Goal: Task Accomplishment & Management: Use online tool/utility

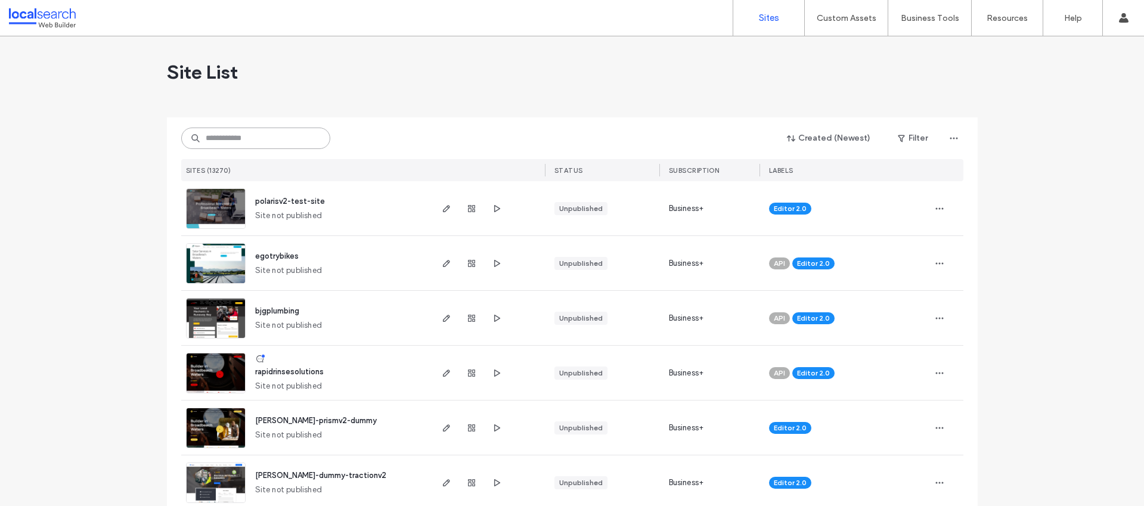
click at [268, 139] on input at bounding box center [255, 138] width 149 height 21
paste input "********"
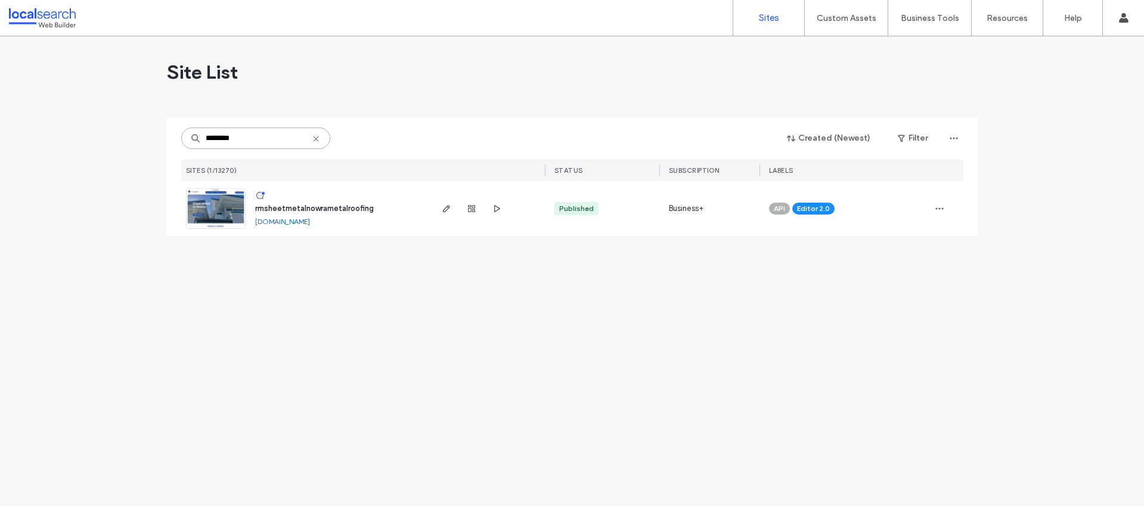
type input "********"
click at [346, 208] on span "rmsheetmetalnowrametalroofing" at bounding box center [314, 208] width 119 height 9
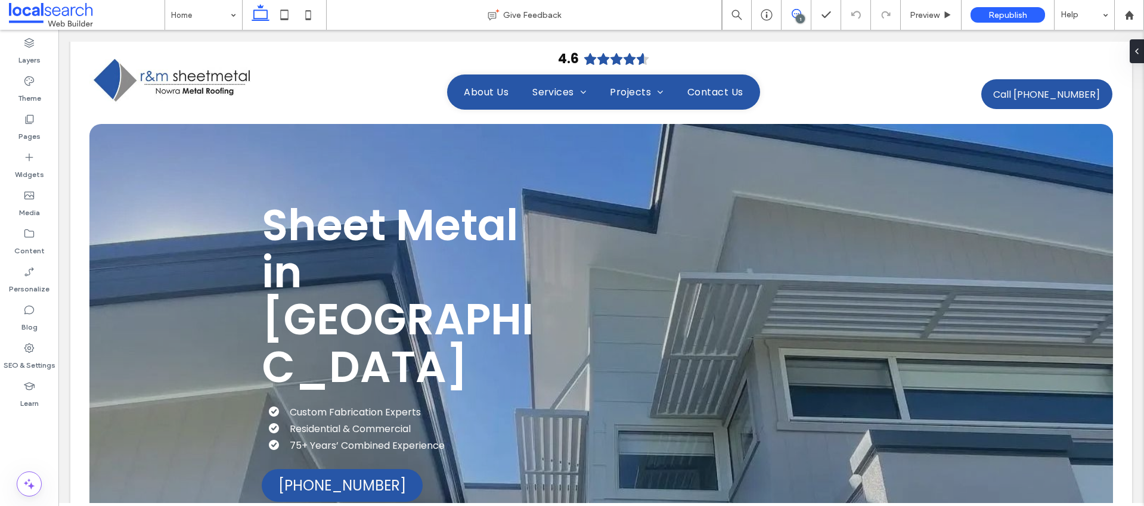
click at [801, 11] on icon at bounding box center [797, 14] width 10 height 10
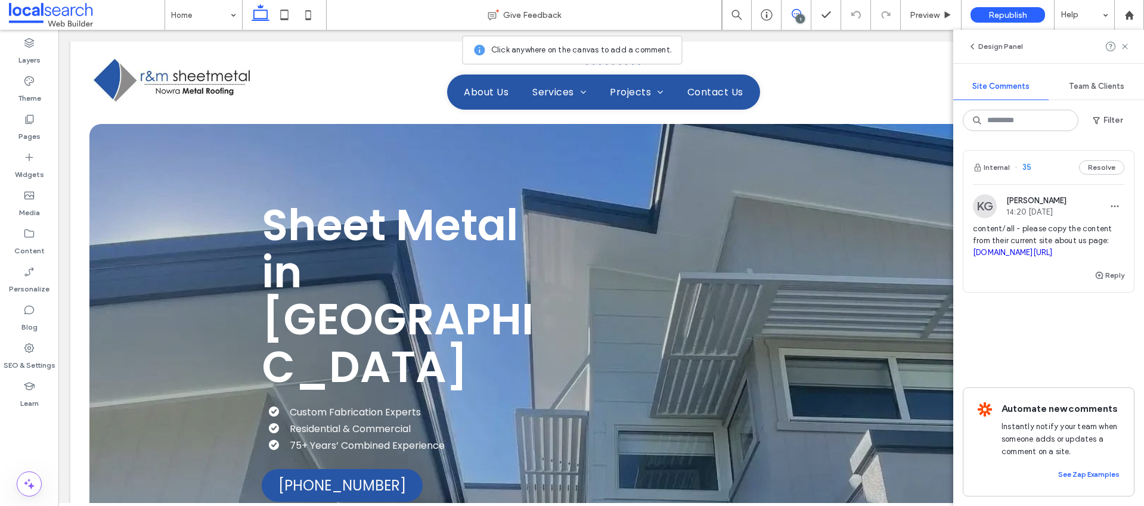
click at [1083, 236] on span "content/all - please copy the content from their current site about us page: [D…" at bounding box center [1048, 241] width 151 height 36
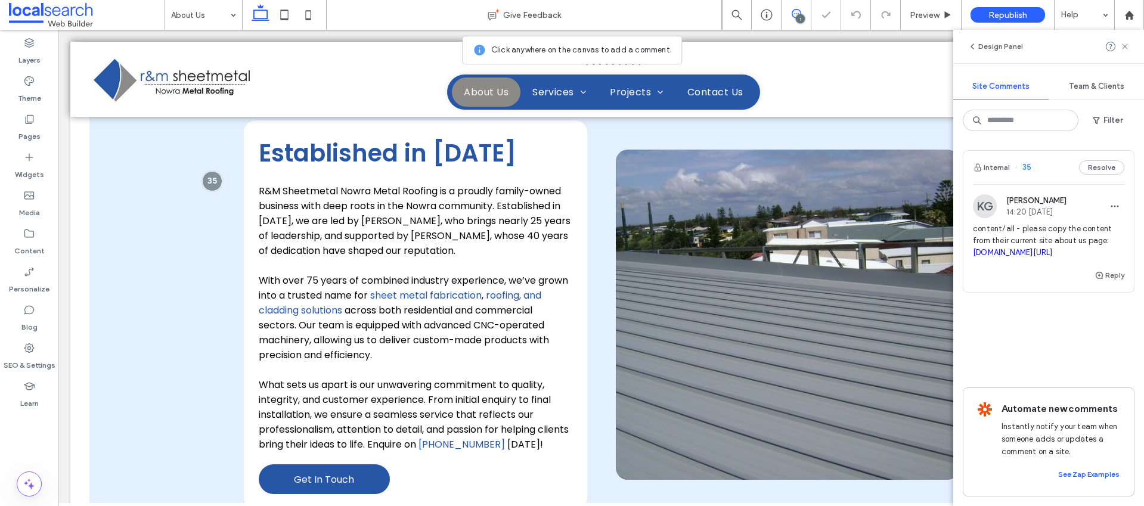
scroll to position [438, 0]
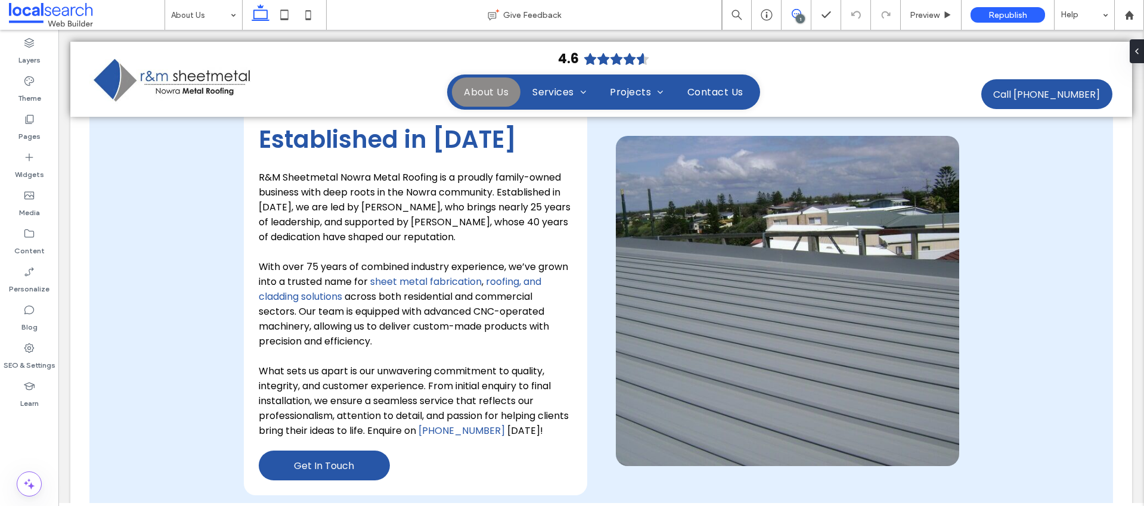
click at [799, 10] on use at bounding box center [797, 14] width 10 height 10
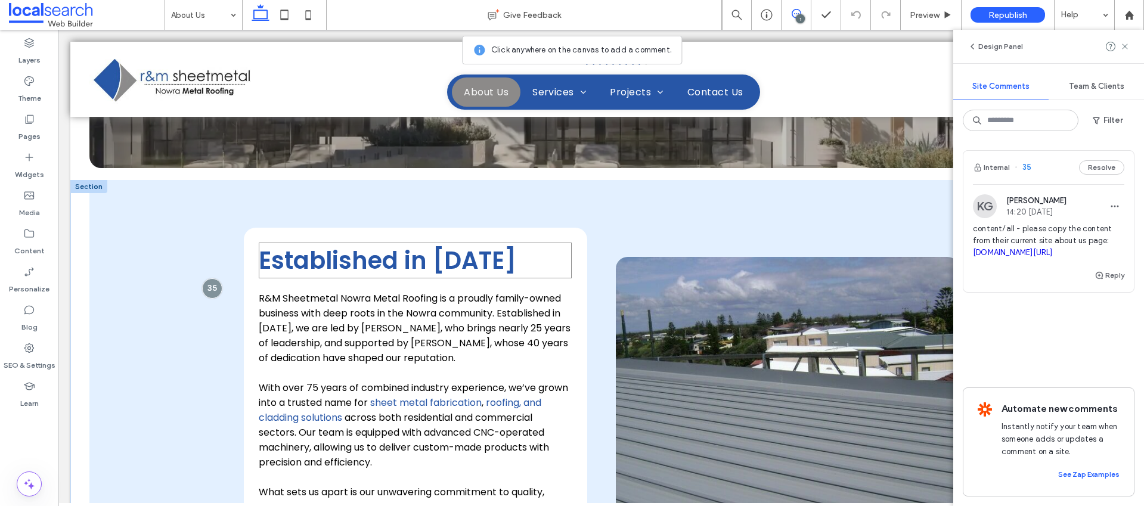
scroll to position [479, 0]
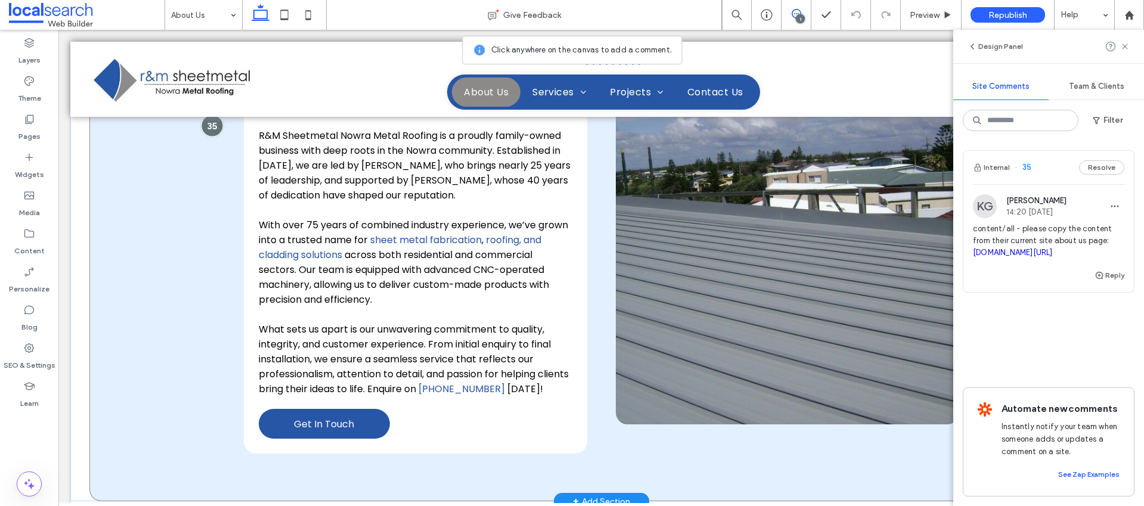
click at [209, 124] on div at bounding box center [212, 126] width 22 height 22
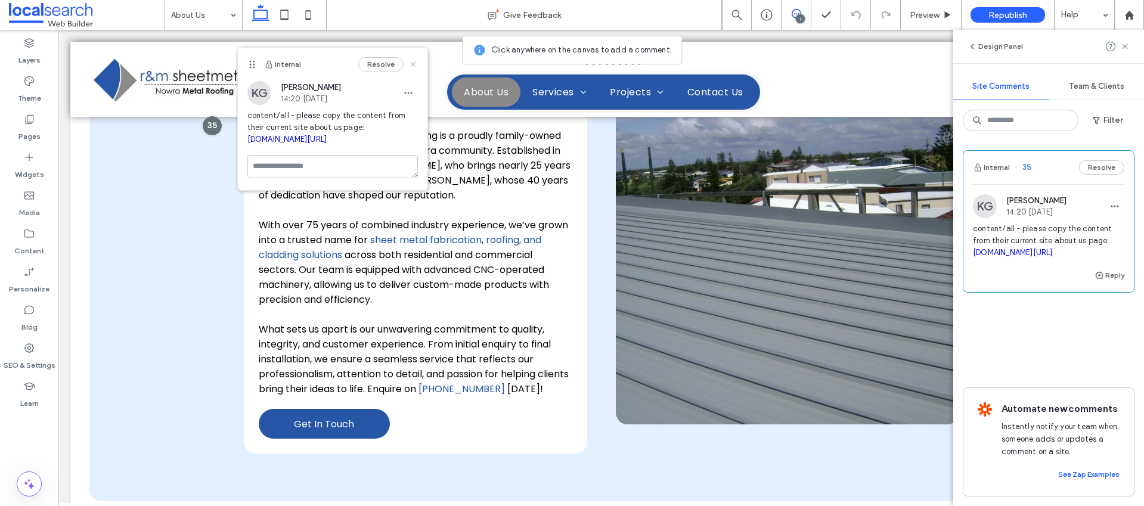
click at [414, 60] on icon at bounding box center [414, 65] width 10 height 10
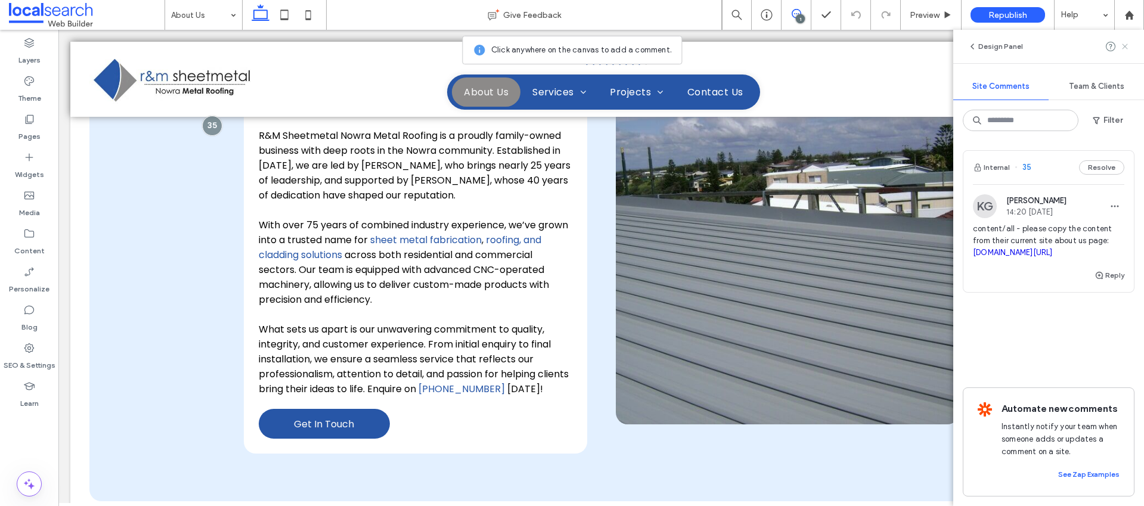
click at [1122, 48] on use at bounding box center [1124, 46] width 5 height 5
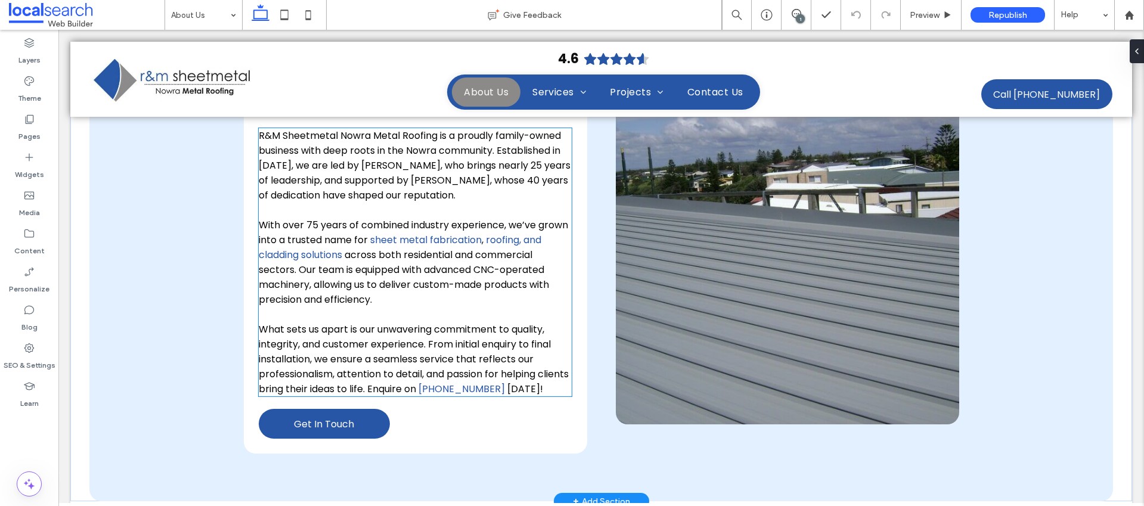
click at [445, 274] on span "across both residential and commercial sectors. Our team is equipped with advan…" at bounding box center [404, 277] width 290 height 58
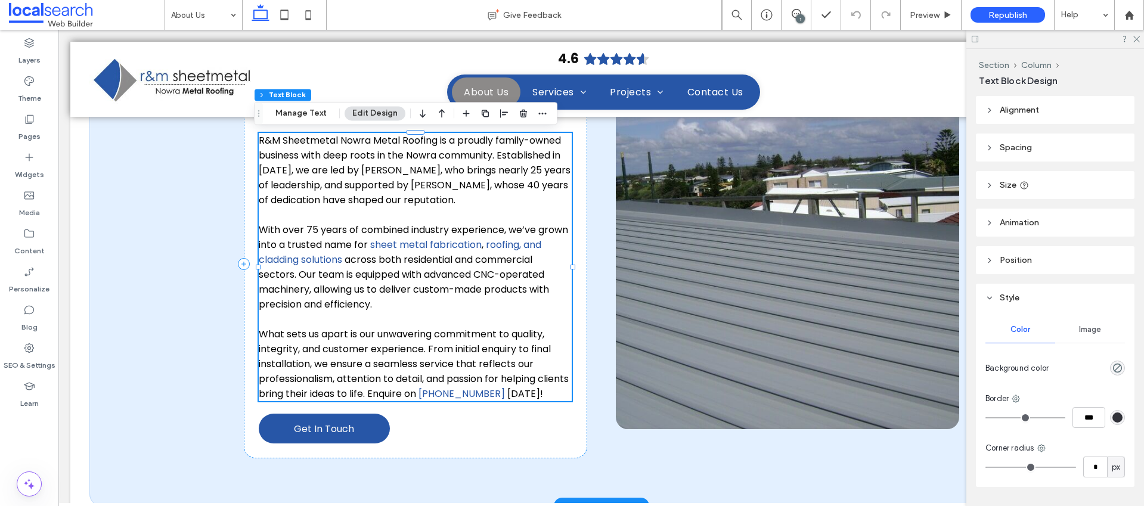
click at [445, 274] on span "across both residential and commercial sectors. Our team is equipped with advan…" at bounding box center [404, 282] width 290 height 58
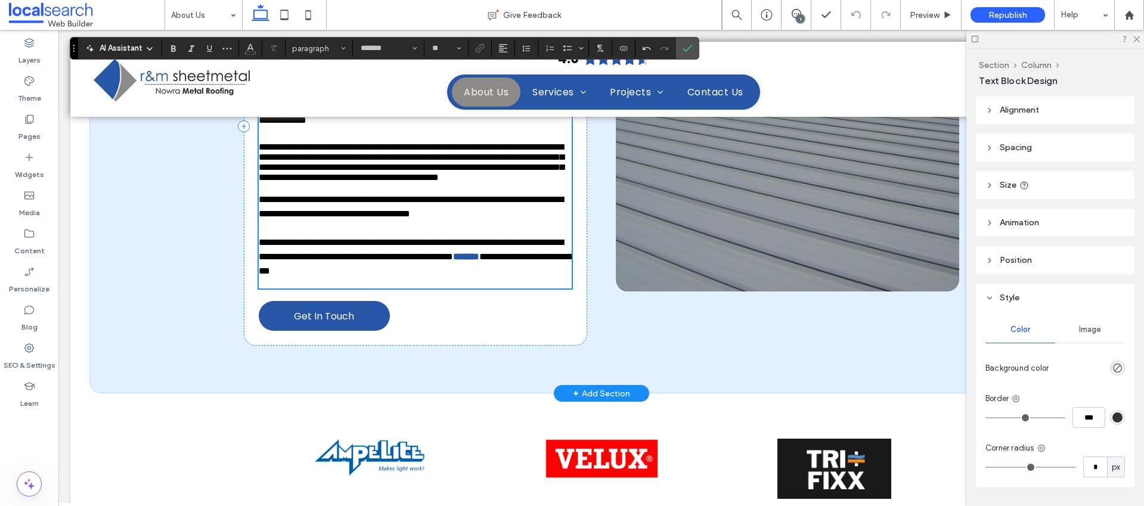
scroll to position [636, 0]
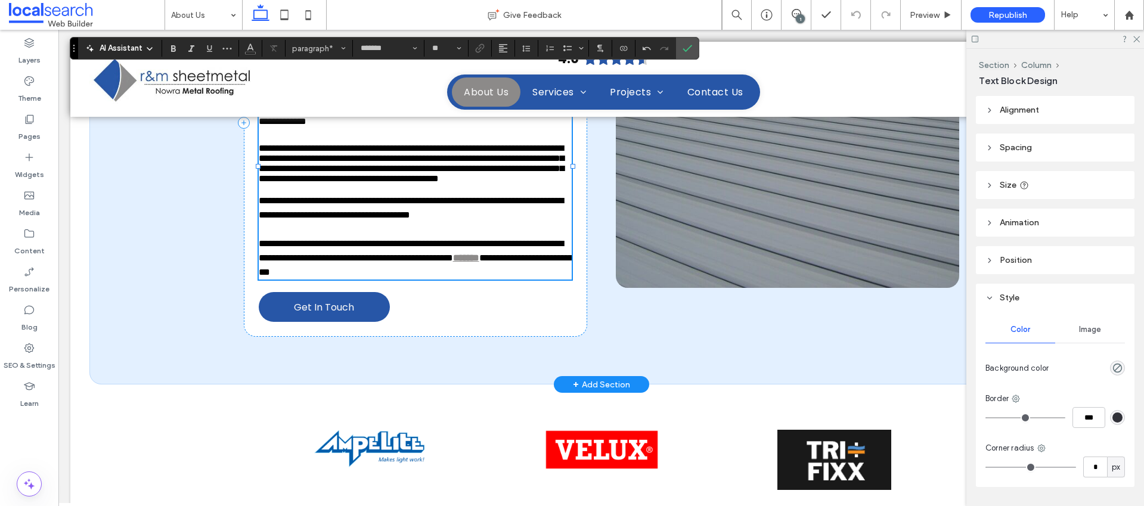
click at [453, 262] on strong "*******" at bounding box center [466, 257] width 26 height 9
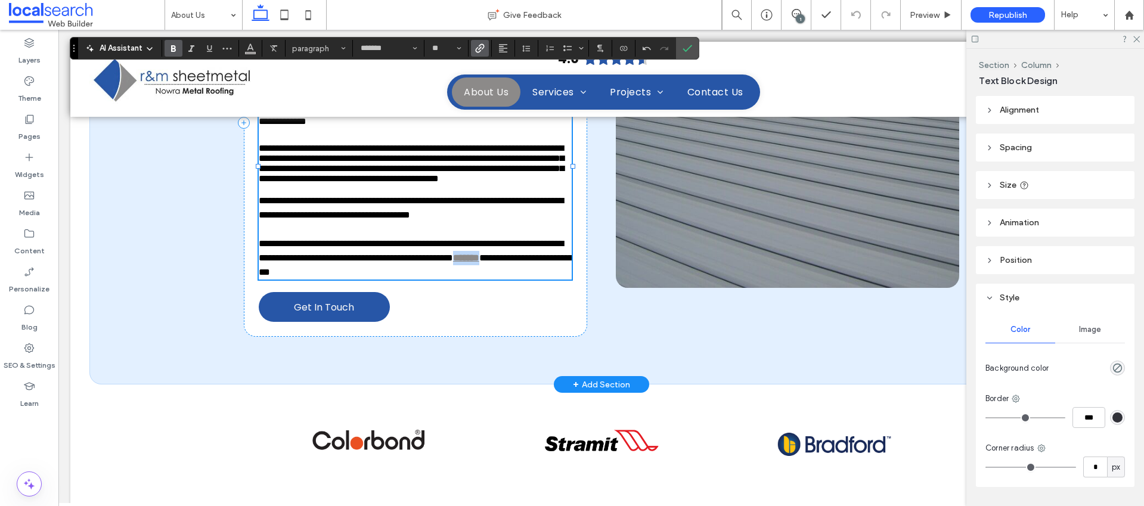
drag, startPoint x: 356, startPoint y: 355, endPoint x: 321, endPoint y: 355, distance: 34.6
click at [321, 280] on p "**********" at bounding box center [416, 237] width 314 height 86
click at [483, 47] on use "Link" at bounding box center [479, 48] width 9 height 9
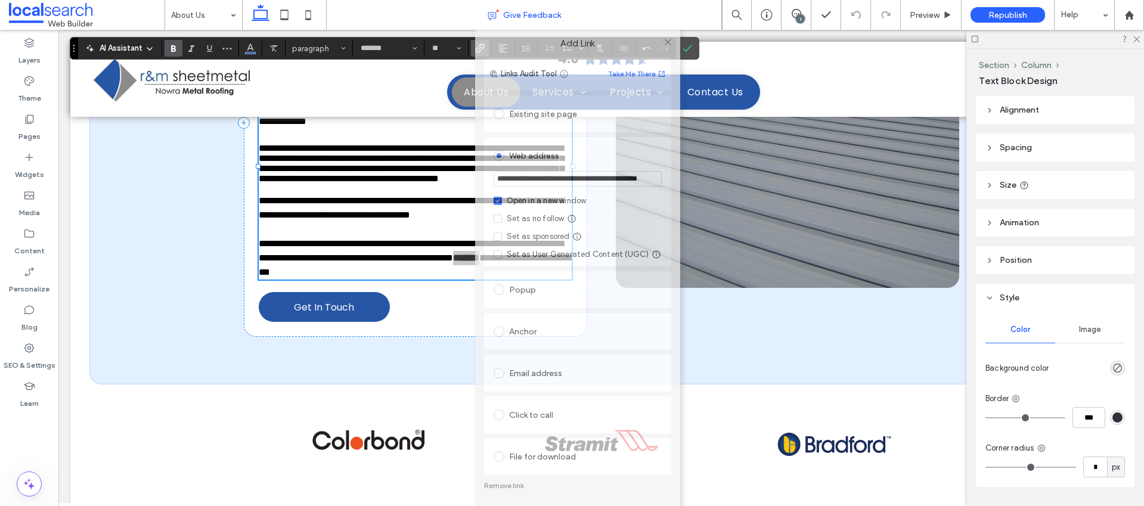
drag, startPoint x: 559, startPoint y: 62, endPoint x: 567, endPoint y: 16, distance: 47.1
click at [566, 16] on body ".wqwq-1{fill:#231f20;} .cls-1q, .cls-2q { fill-rule: evenodd; } .cls-2q { fill:…" at bounding box center [572, 253] width 1144 height 506
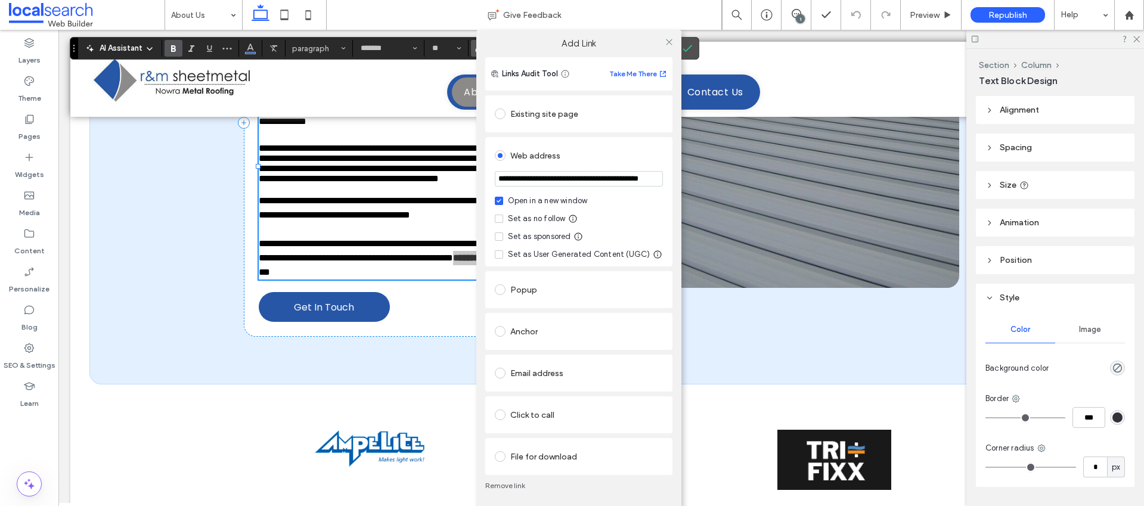
click at [510, 483] on link "Remove link" at bounding box center [578, 486] width 187 height 10
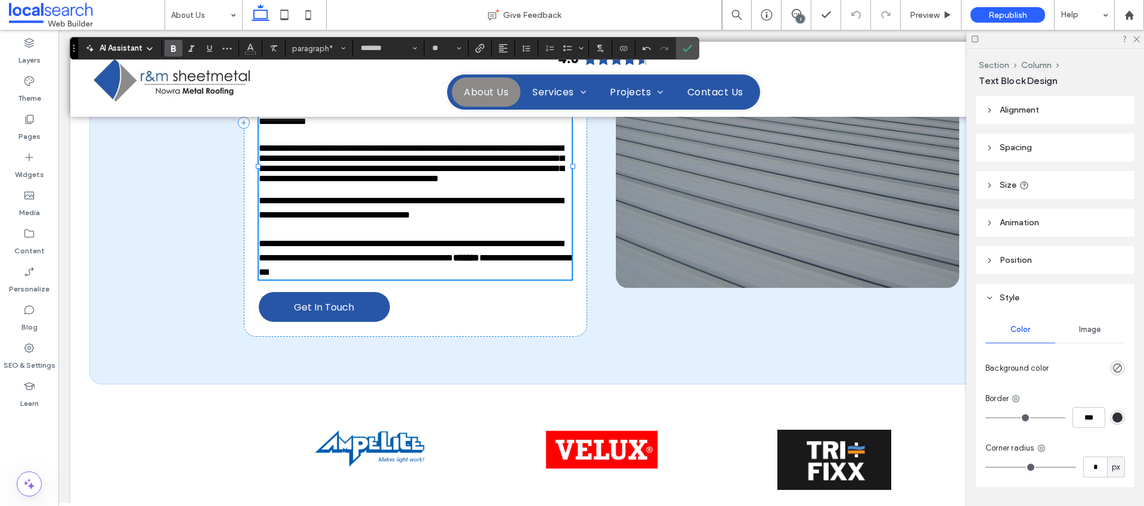
click at [173, 51] on use "Bold" at bounding box center [173, 48] width 5 height 7
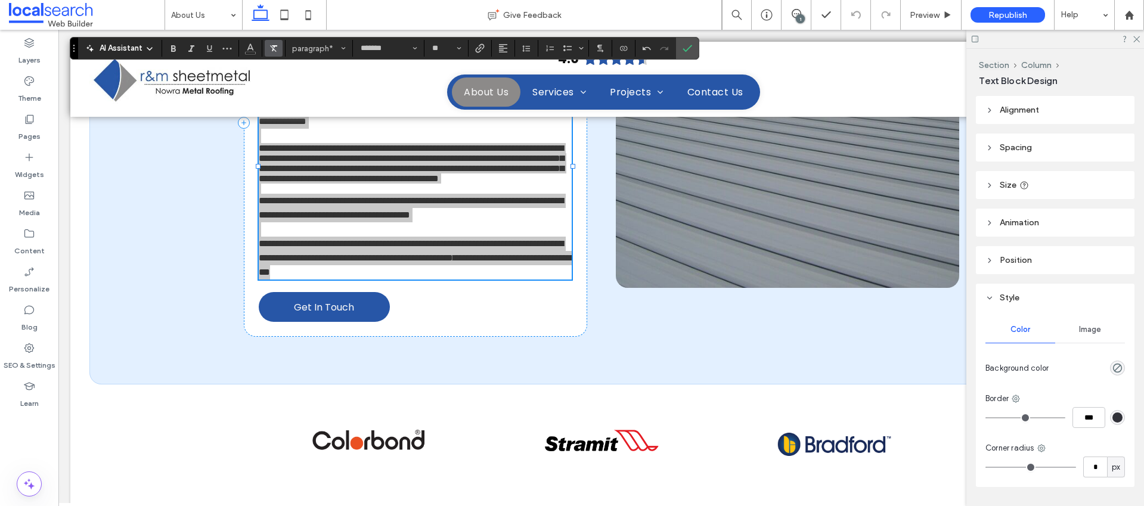
click at [271, 49] on icon "Clear Format" at bounding box center [274, 49] width 10 height 10
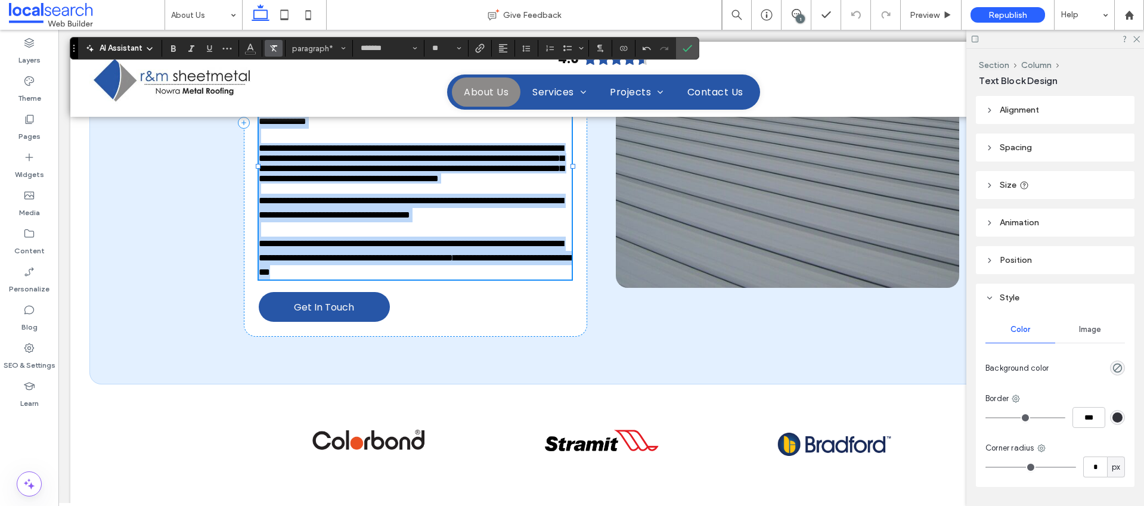
scroll to position [578, 0]
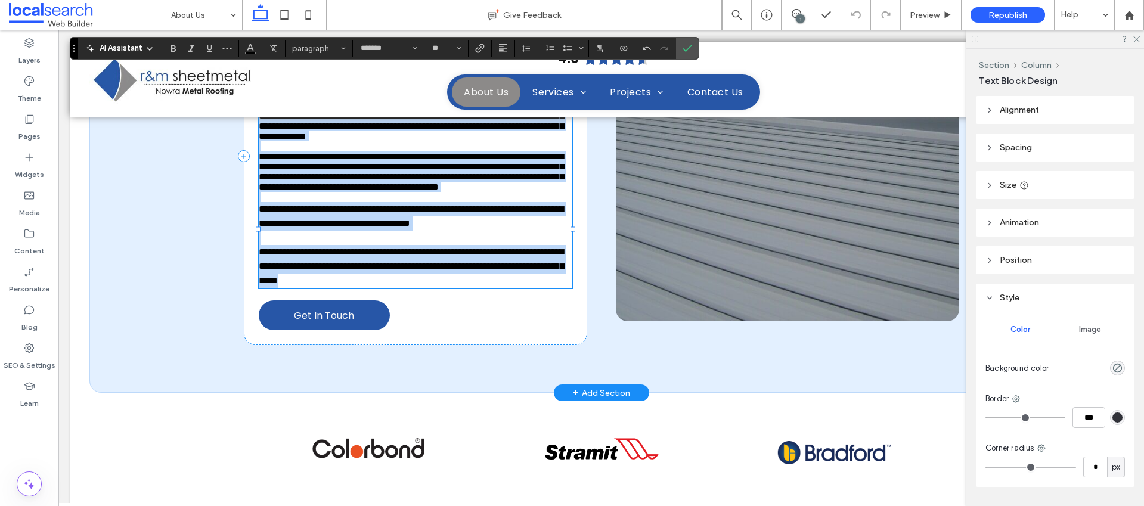
click at [433, 285] on span "**********" at bounding box center [411, 245] width 305 height 81
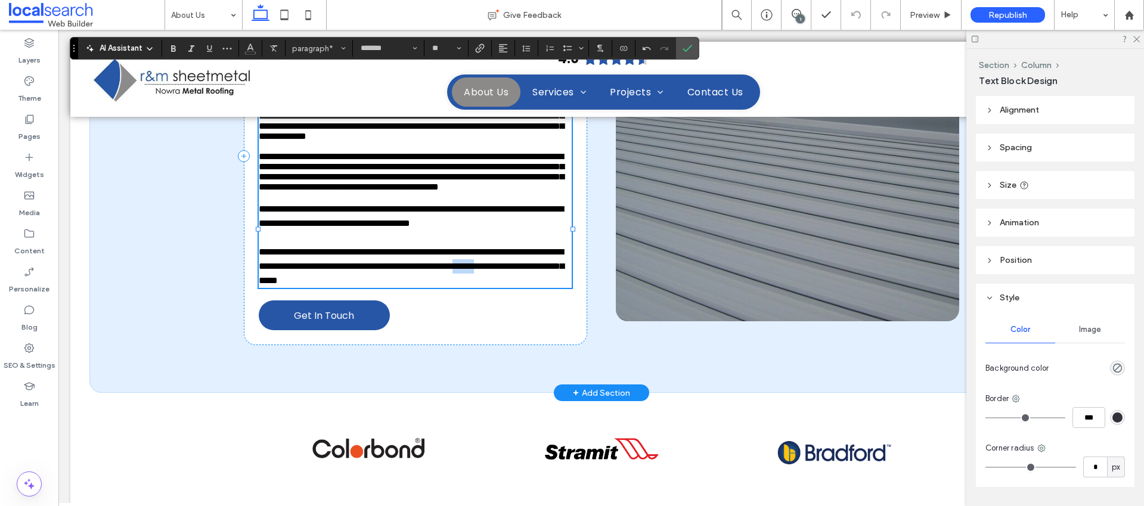
drag, startPoint x: 321, startPoint y: 422, endPoint x: 350, endPoint y: 426, distance: 28.8
click at [350, 285] on span "**********" at bounding box center [411, 245] width 305 height 81
click at [392, 285] on span "**********" at bounding box center [411, 245] width 305 height 81
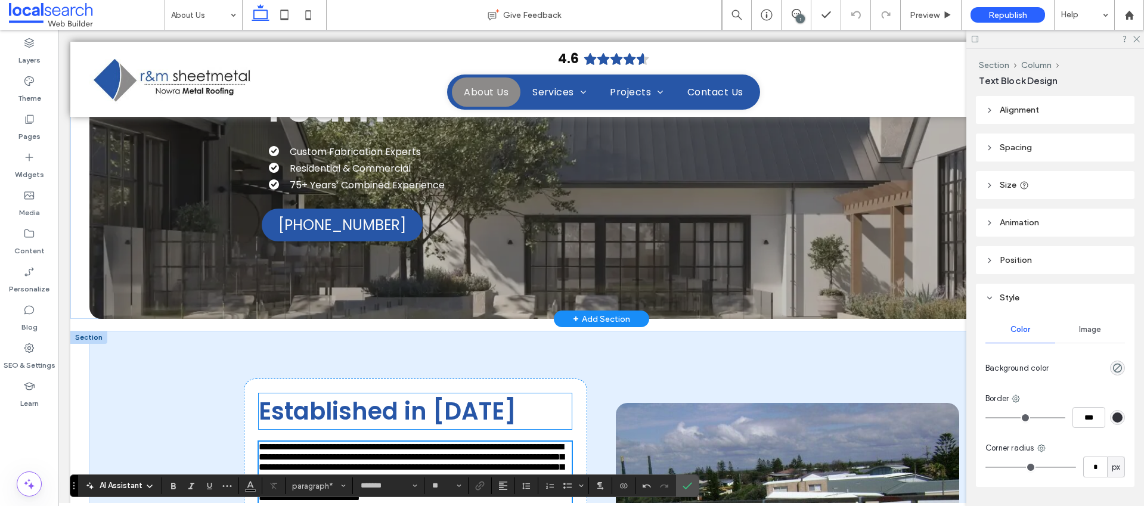
scroll to position [253, 0]
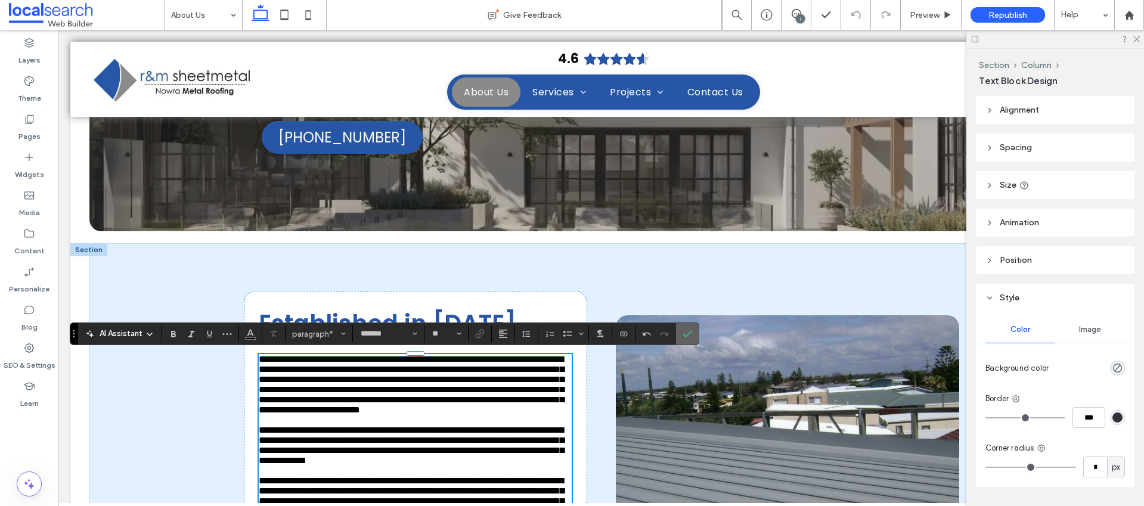
click at [691, 339] on span "Confirm" at bounding box center [688, 334] width 10 height 20
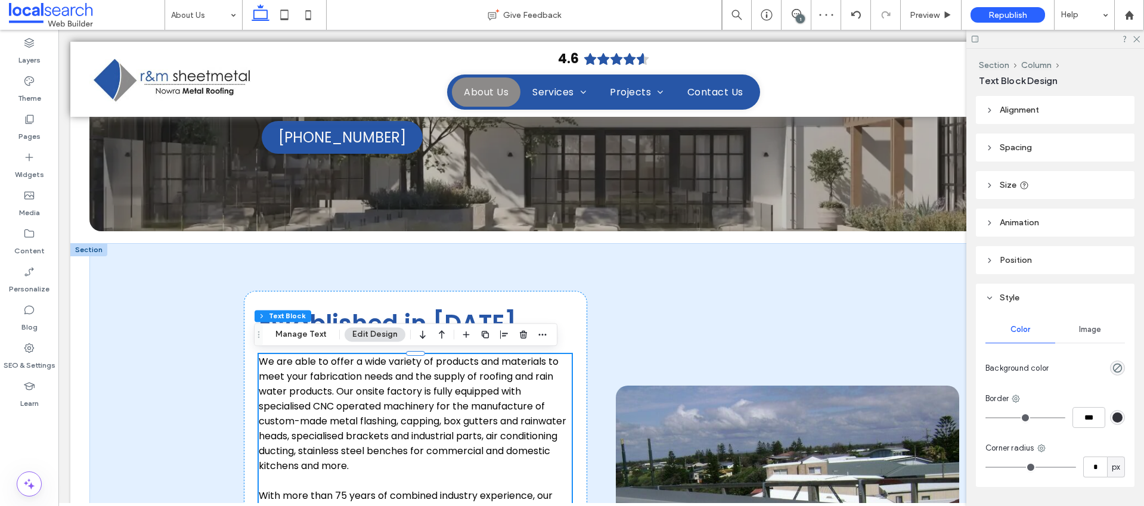
click at [1131, 39] on div at bounding box center [1056, 39] width 178 height 18
drag, startPoint x: 1140, startPoint y: 39, endPoint x: 1028, endPoint y: 1, distance: 117.9
click at [1140, 39] on icon at bounding box center [1137, 39] width 8 height 8
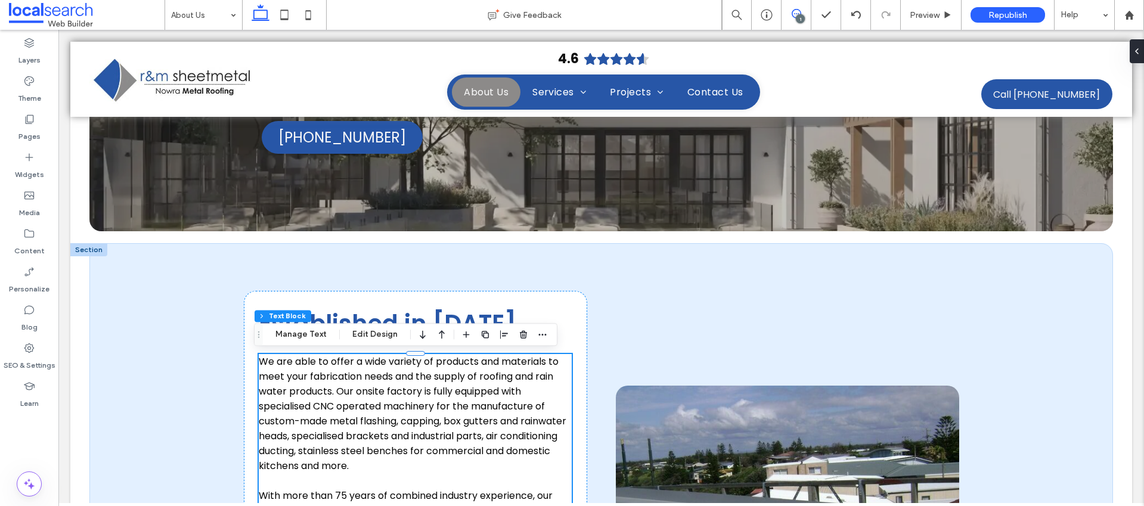
click at [806, 12] on span at bounding box center [796, 14] width 29 height 10
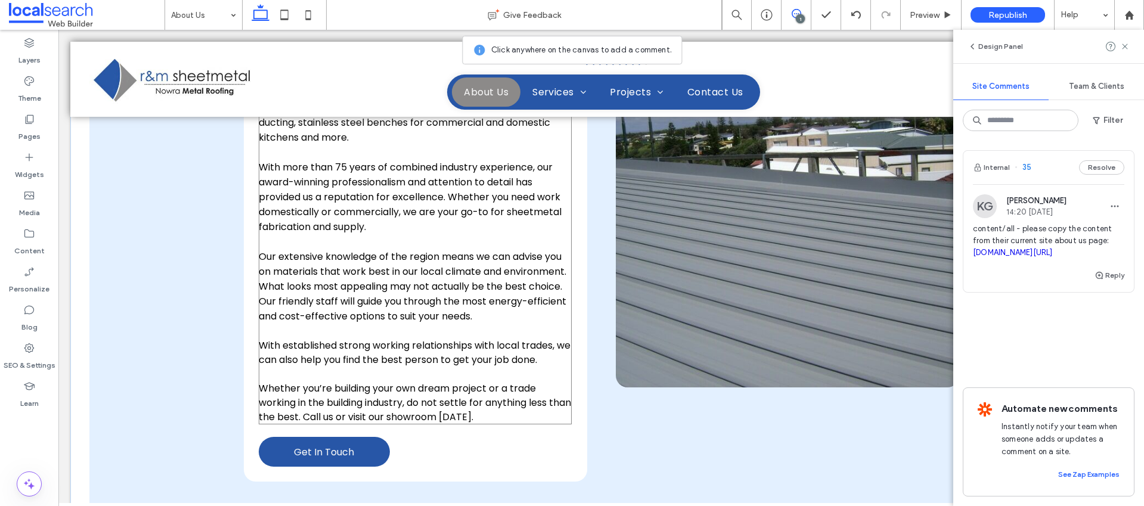
scroll to position [584, 0]
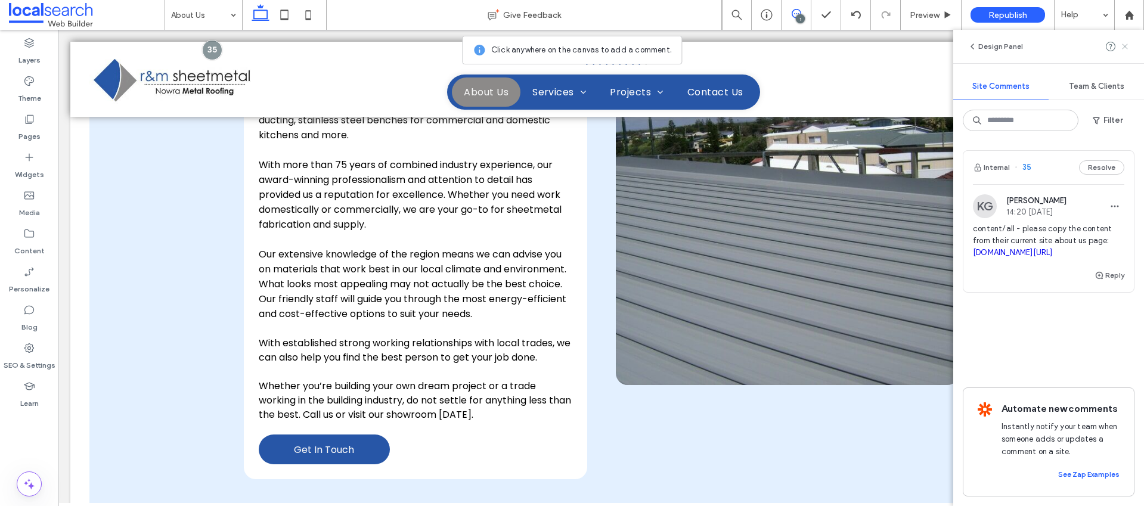
click at [1125, 41] on span at bounding box center [1126, 46] width 10 height 14
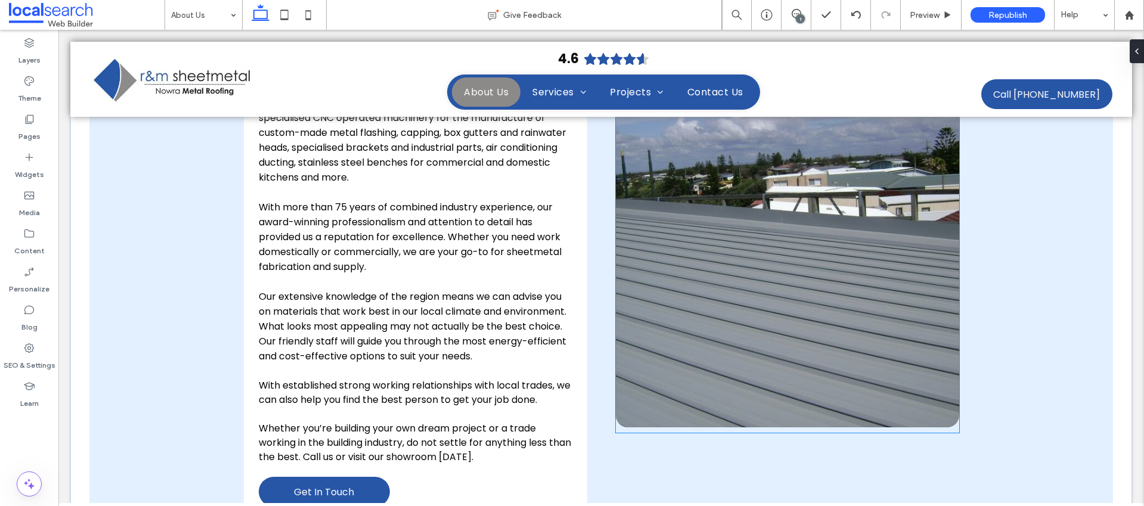
scroll to position [582, 0]
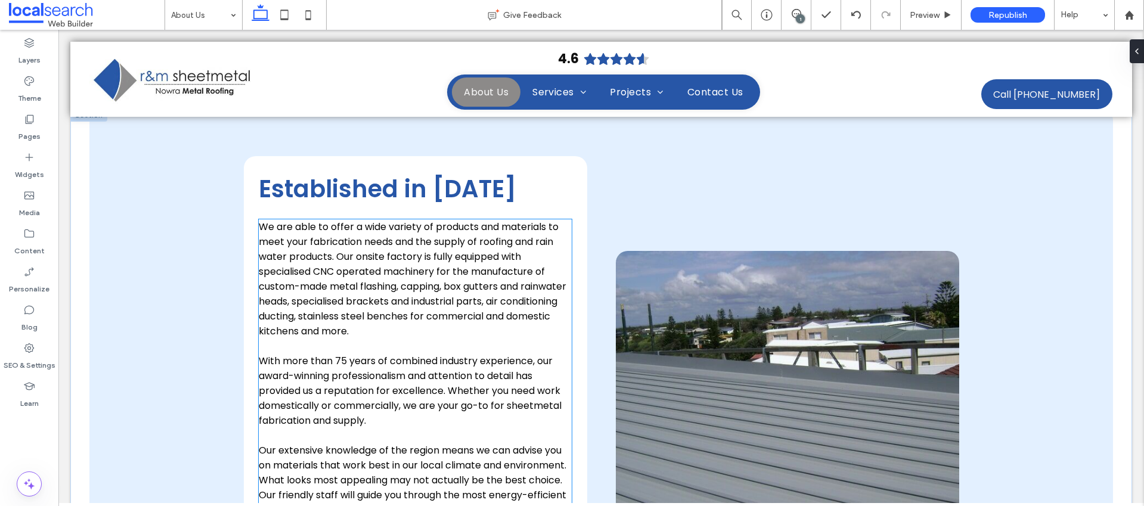
click at [392, 344] on p at bounding box center [416, 346] width 314 height 15
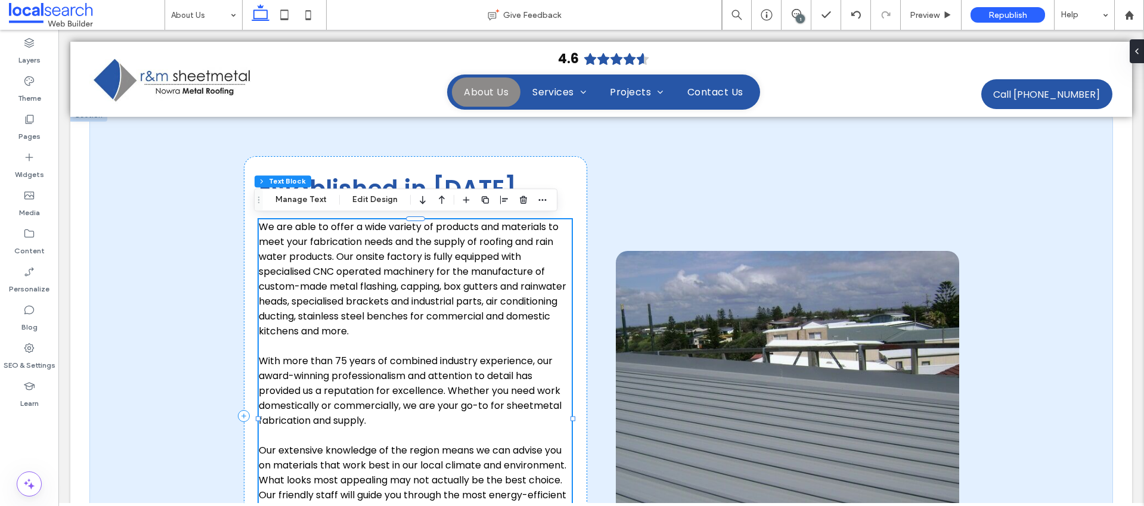
click at [392, 344] on p at bounding box center [416, 346] width 314 height 15
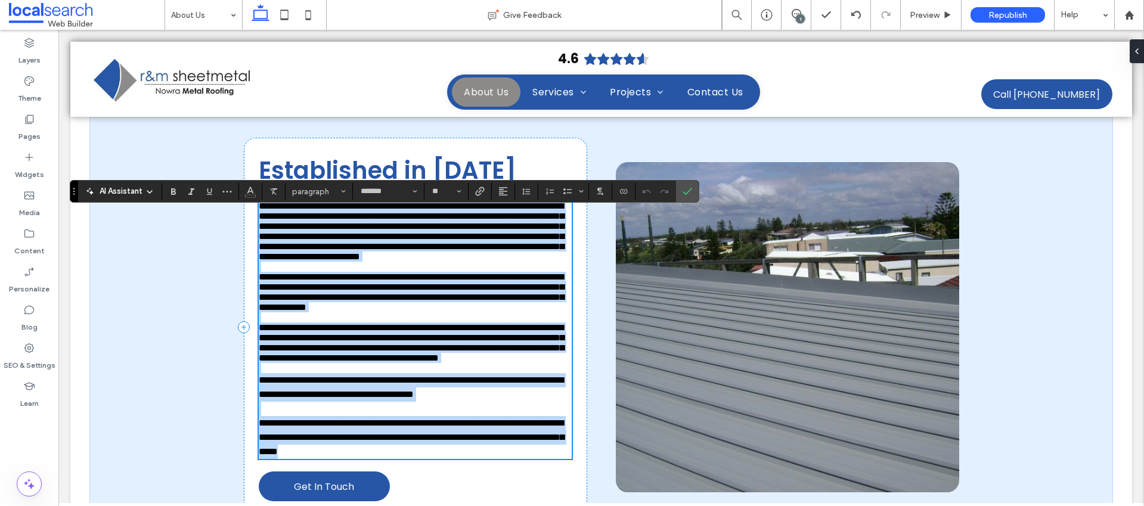
scroll to position [396, 0]
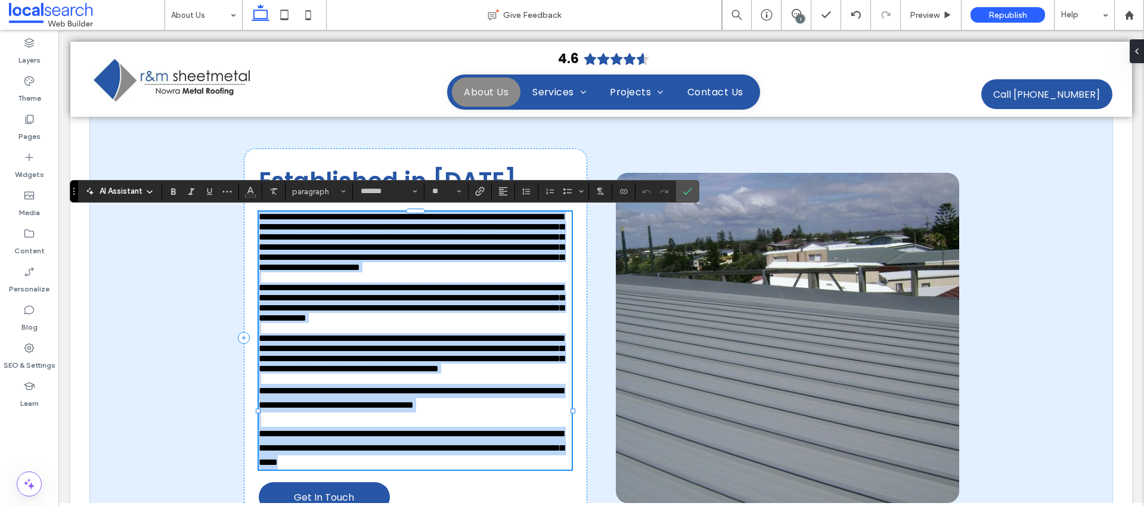
click at [470, 272] on span "**********" at bounding box center [411, 242] width 305 height 60
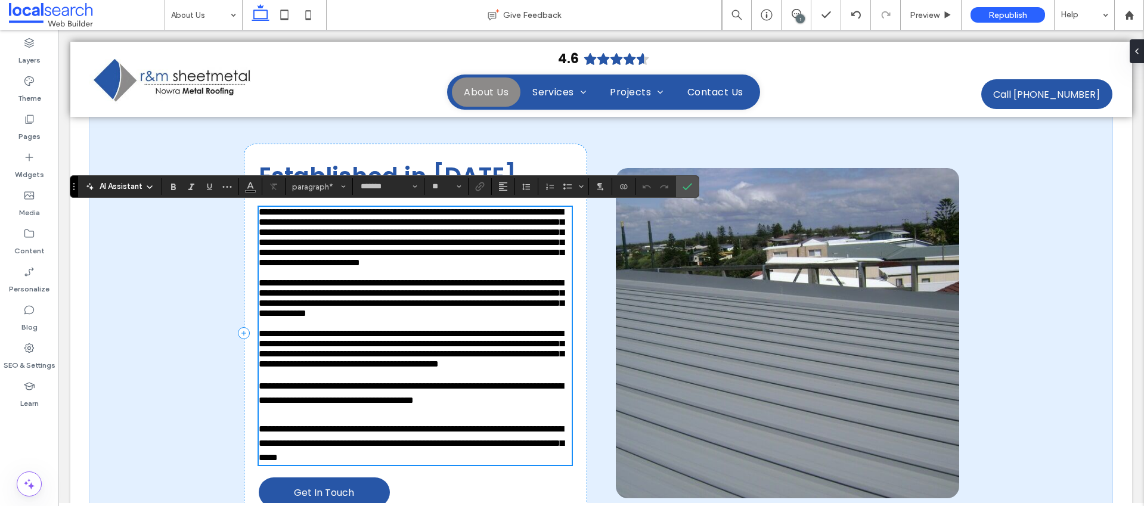
scroll to position [403, 0]
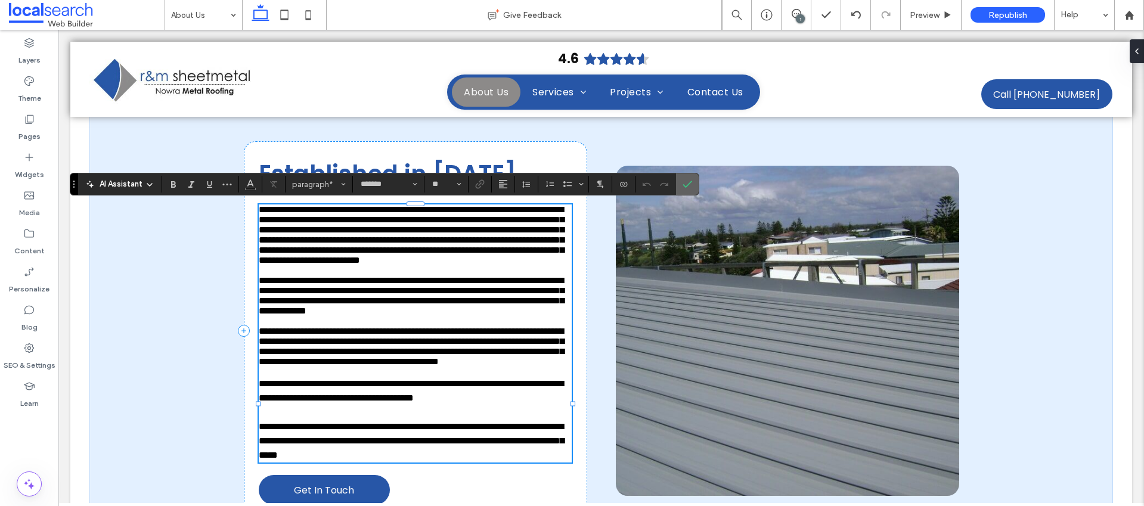
click at [686, 188] on icon "Confirm" at bounding box center [688, 185] width 10 height 10
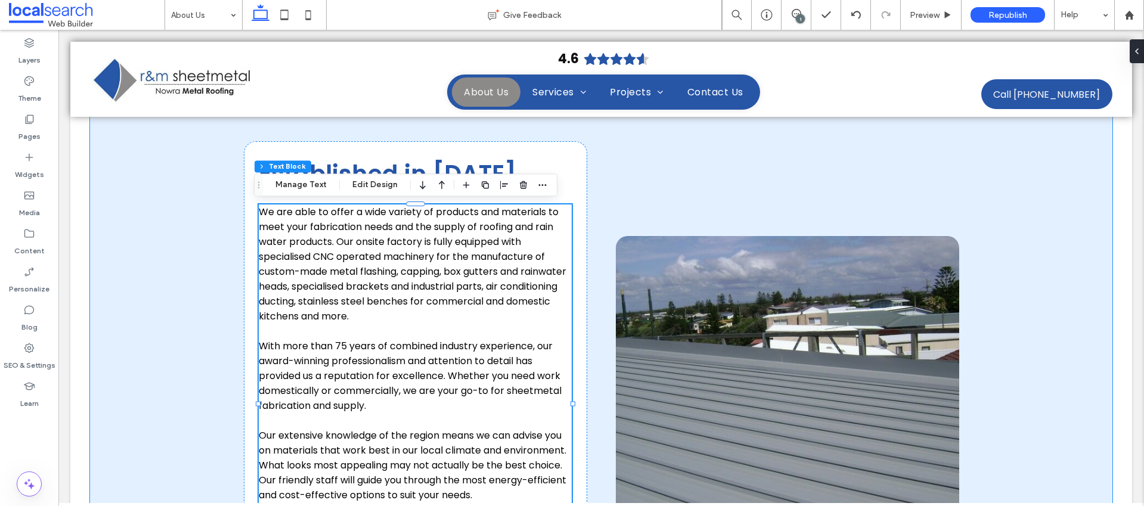
click at [208, 233] on div "Established in [DATE] We are able to offer a wide variety of products and mater…" at bounding box center [601, 401] width 1024 height 615
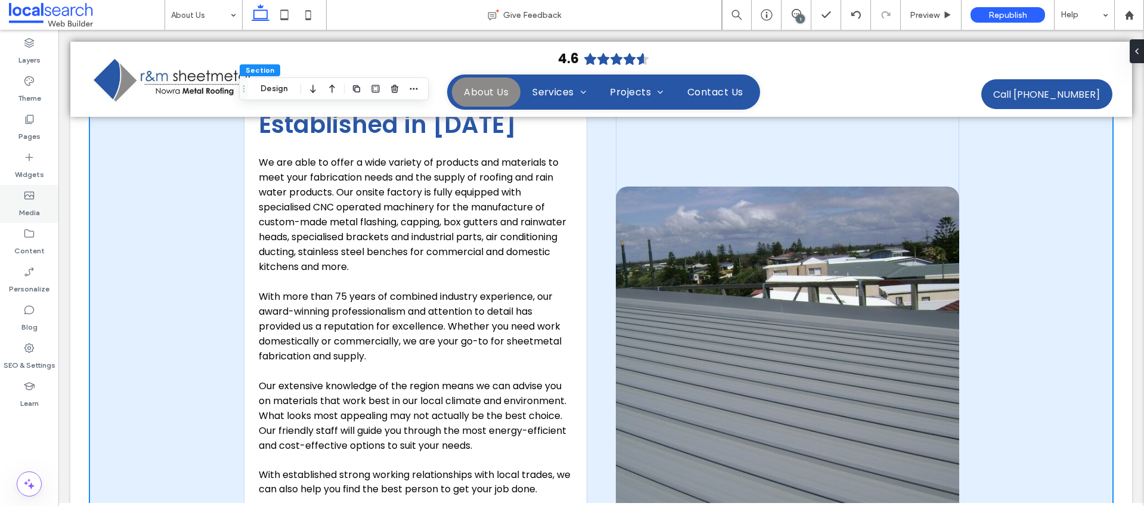
scroll to position [747, 0]
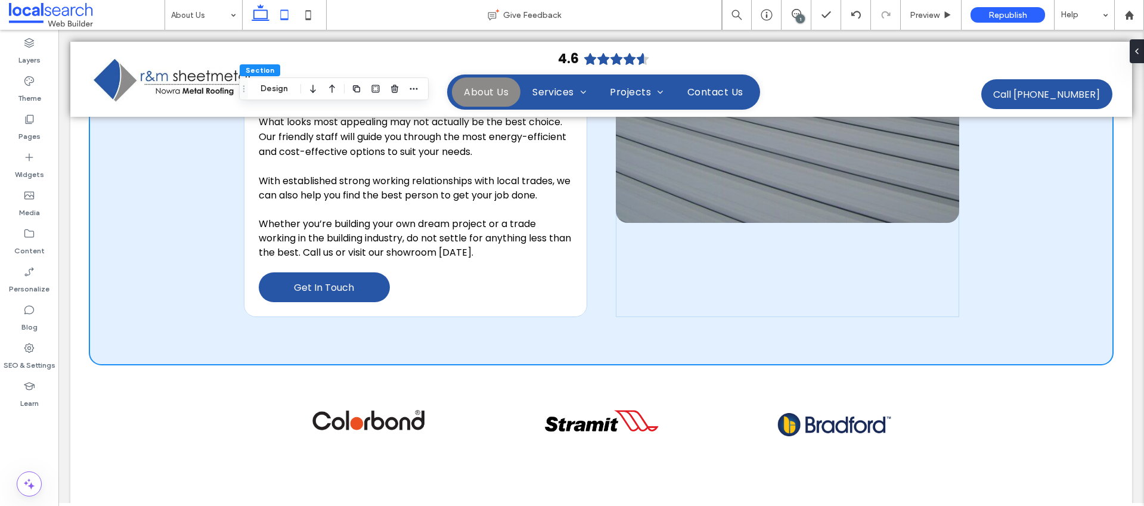
click at [289, 14] on icon at bounding box center [285, 15] width 24 height 24
type input "**"
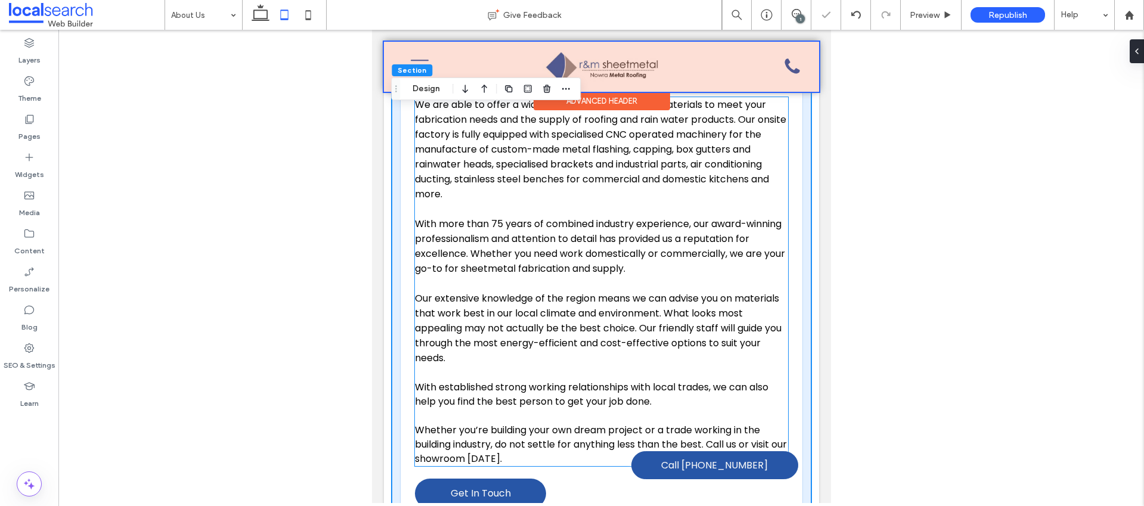
scroll to position [467, 0]
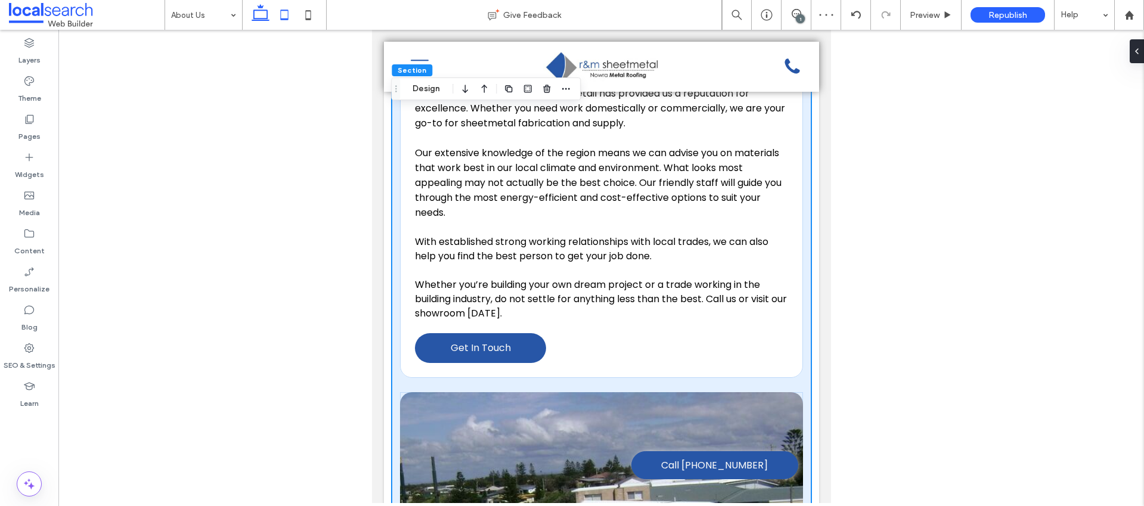
click at [267, 19] on icon at bounding box center [261, 15] width 24 height 24
type input "**"
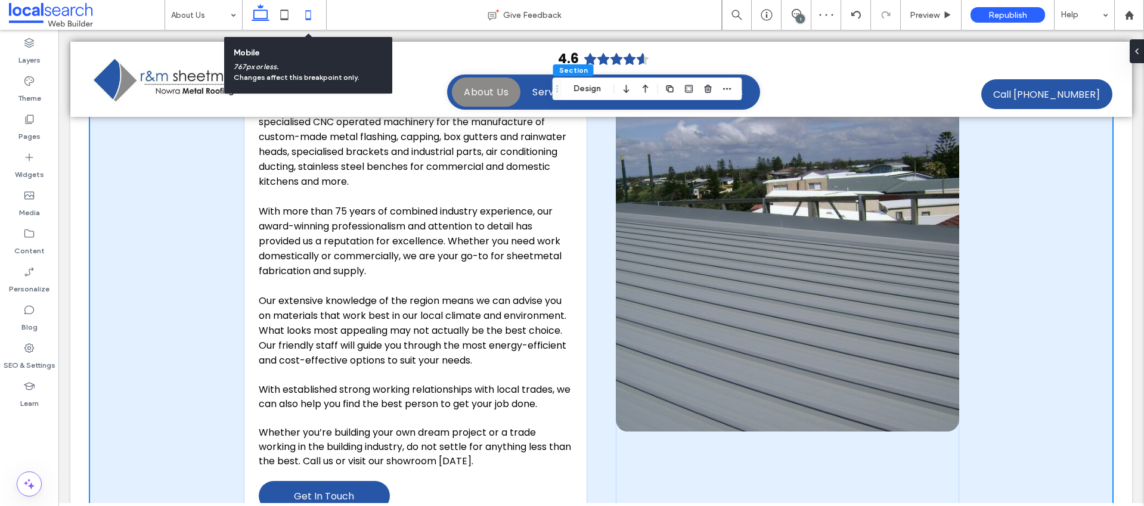
click at [312, 17] on icon at bounding box center [308, 15] width 24 height 24
type input "**"
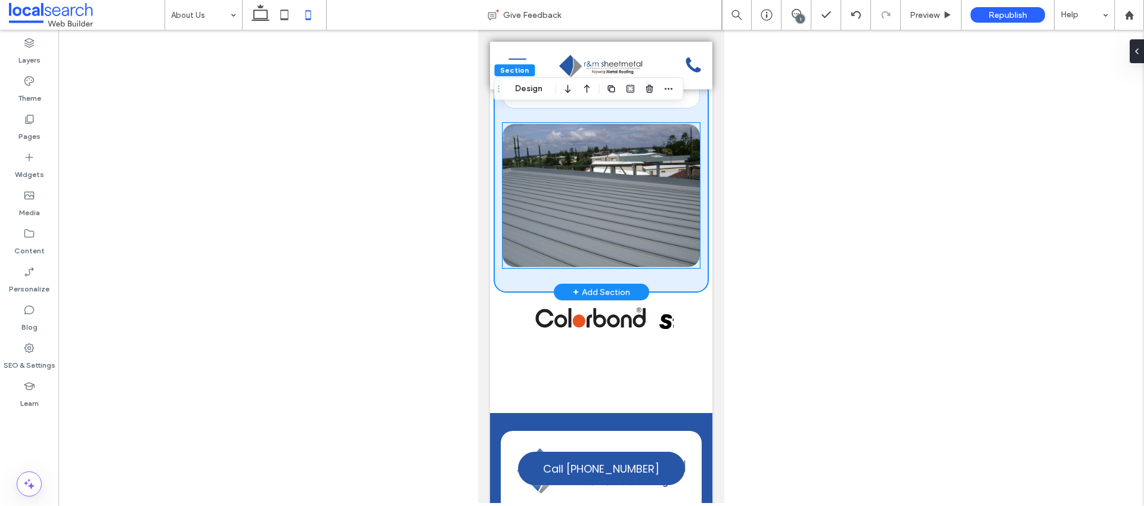
scroll to position [1093, 0]
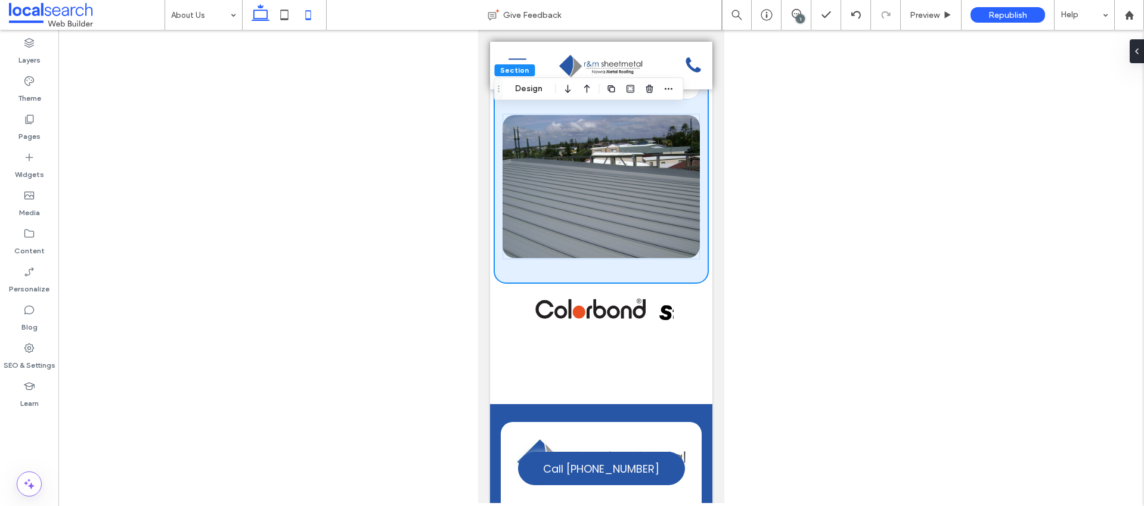
click at [268, 16] on icon at bounding box center [261, 15] width 24 height 24
type input "**"
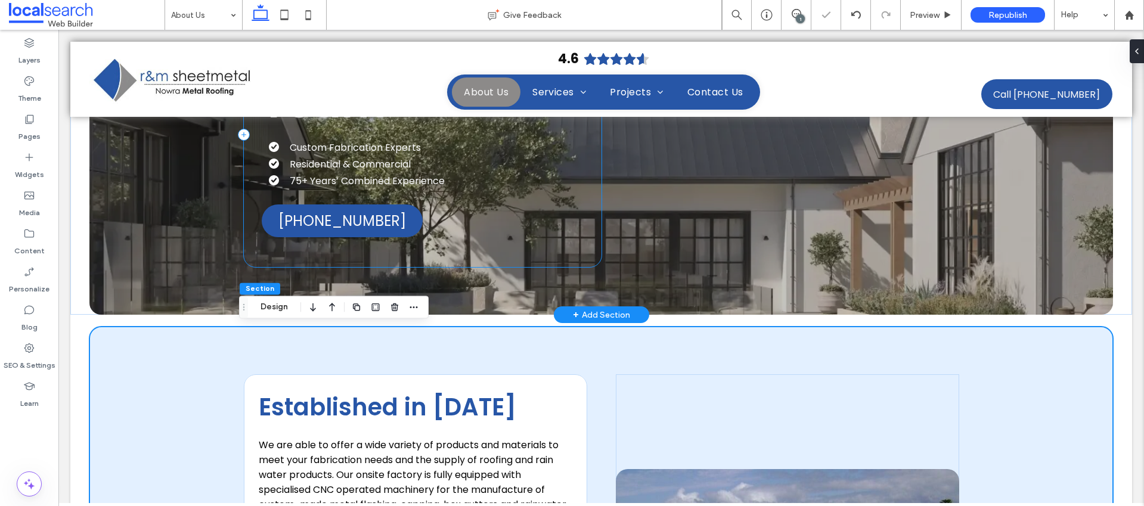
scroll to position [275, 0]
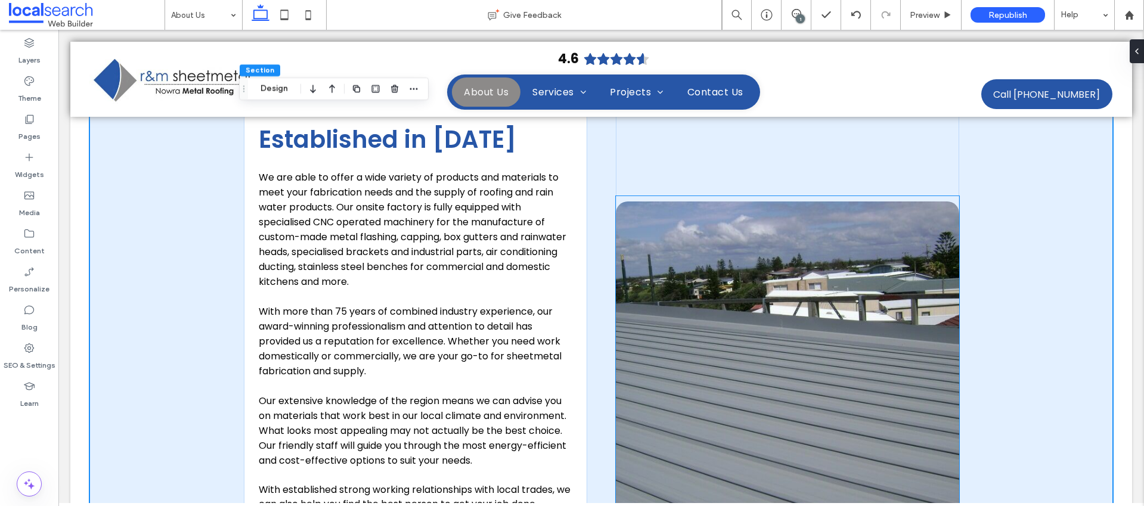
scroll to position [510, 0]
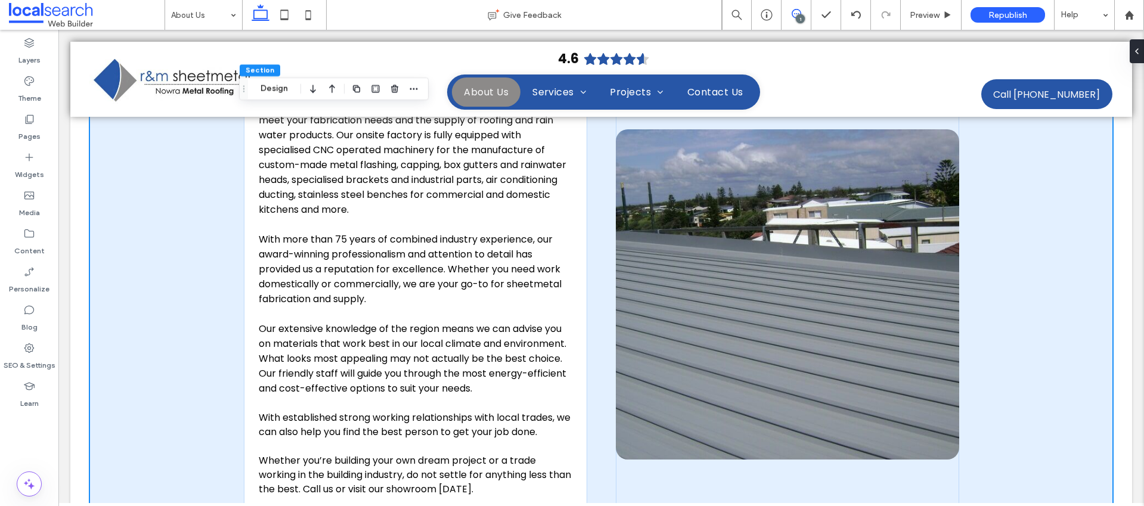
click at [805, 17] on span at bounding box center [796, 14] width 29 height 10
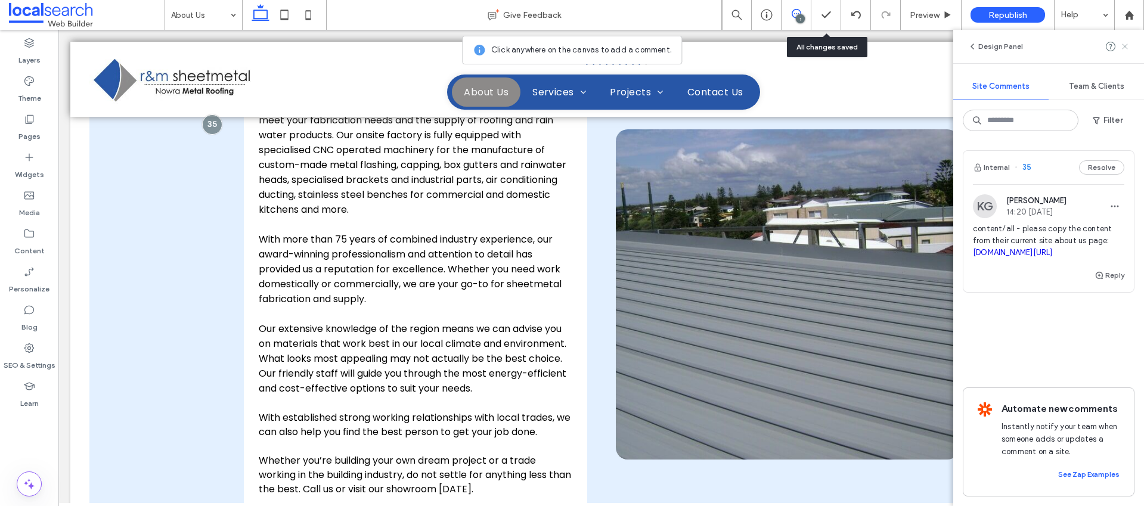
click at [1127, 49] on icon at bounding box center [1126, 47] width 10 height 10
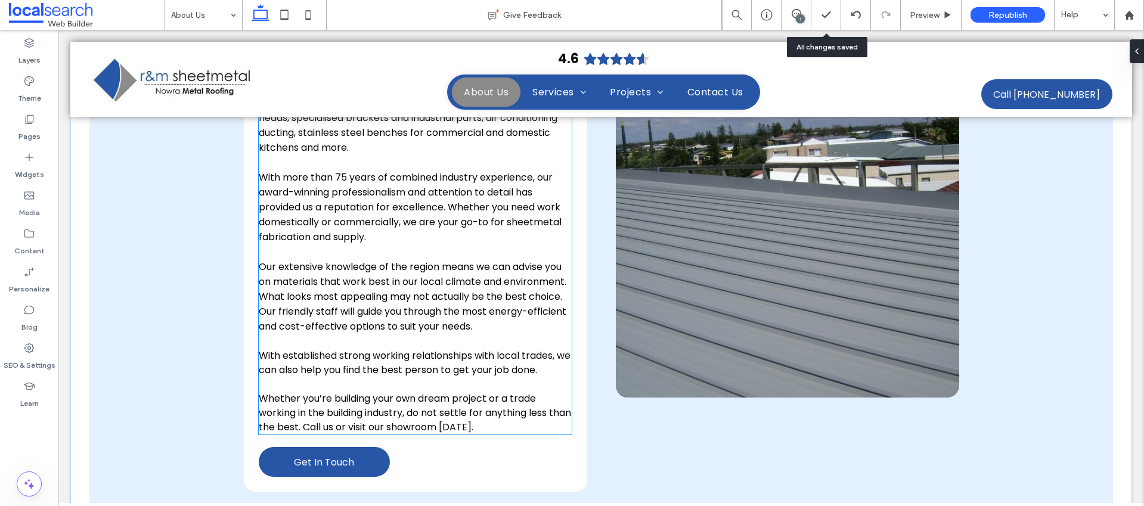
scroll to position [555, 0]
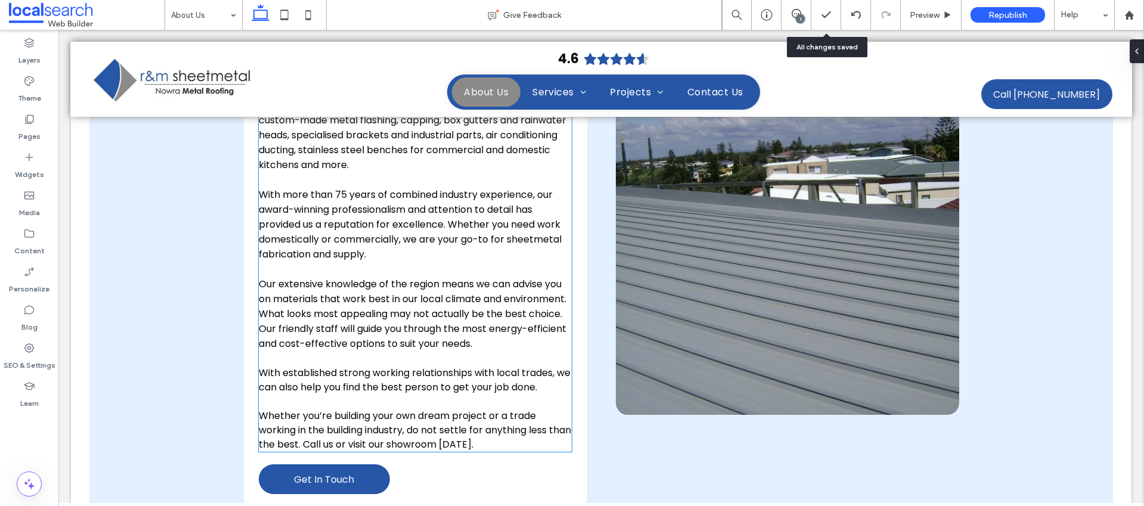
click at [466, 260] on p "With more than 75 years of combined industry experience, our award-winning prof…" at bounding box center [416, 224] width 314 height 75
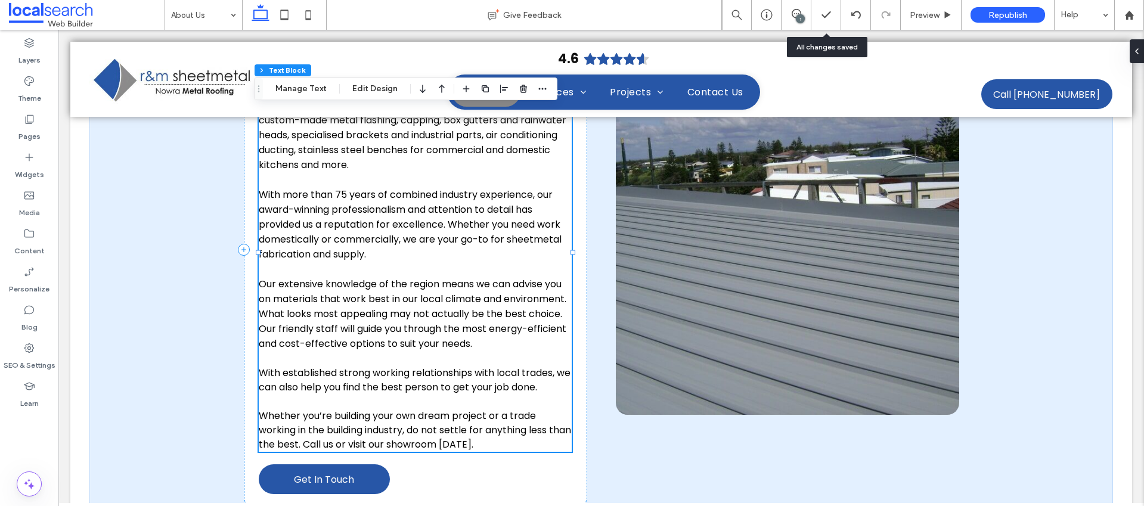
click at [422, 266] on p at bounding box center [416, 269] width 314 height 15
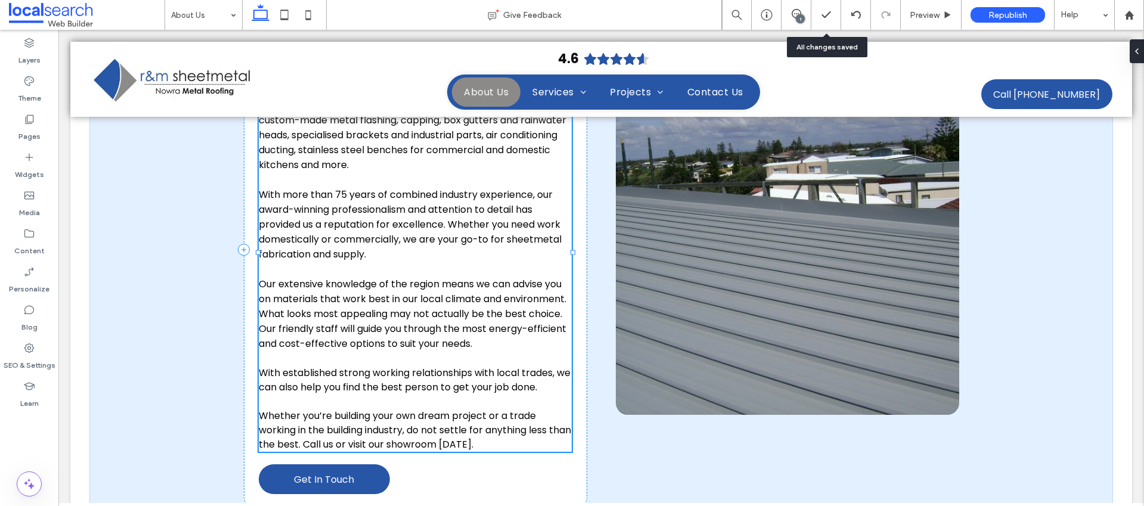
type input "*******"
type input "**"
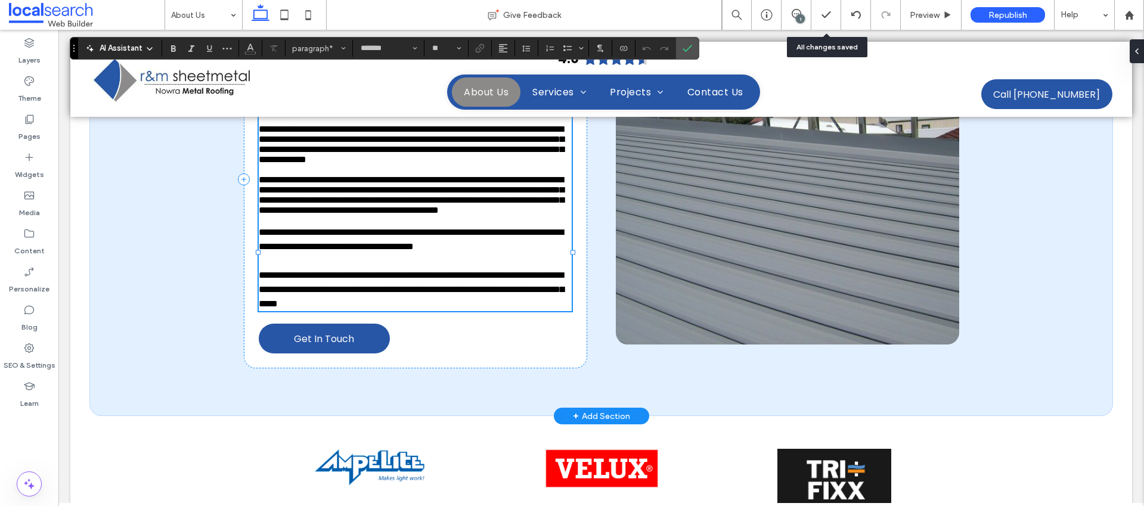
click at [310, 215] on span "**********" at bounding box center [411, 194] width 305 height 39
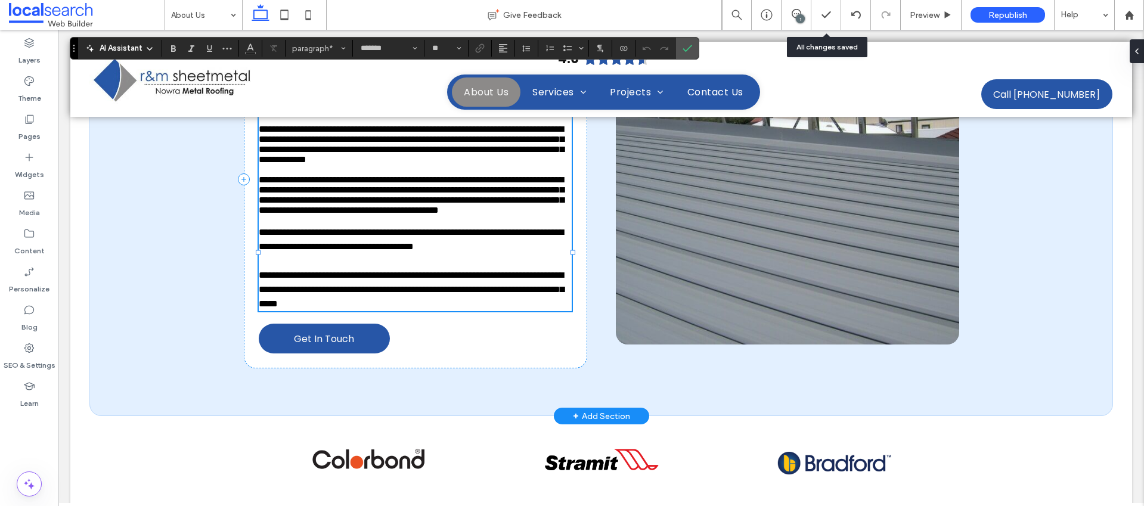
click at [259, 215] on span "**********" at bounding box center [411, 194] width 305 height 39
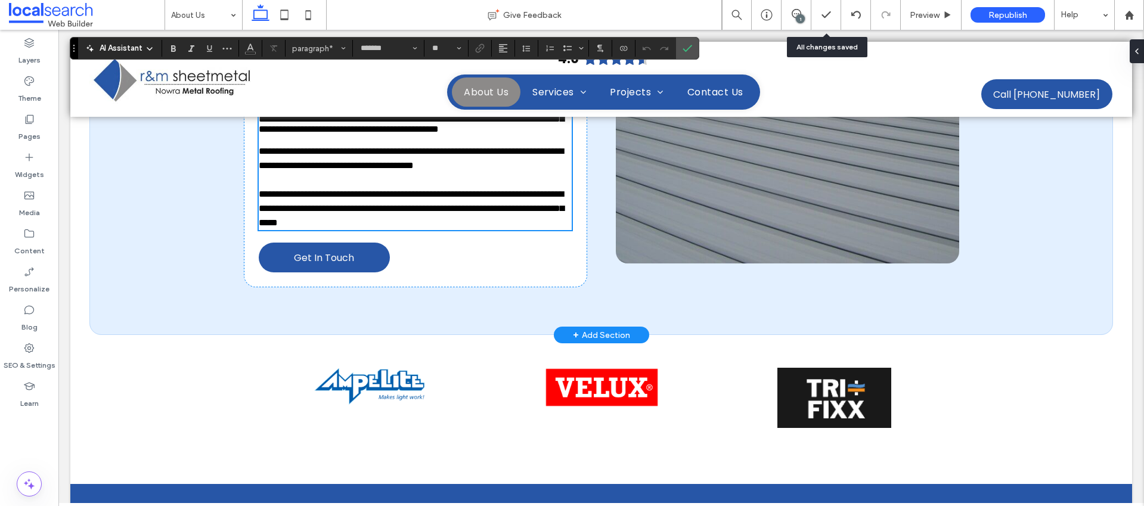
scroll to position [638, 0]
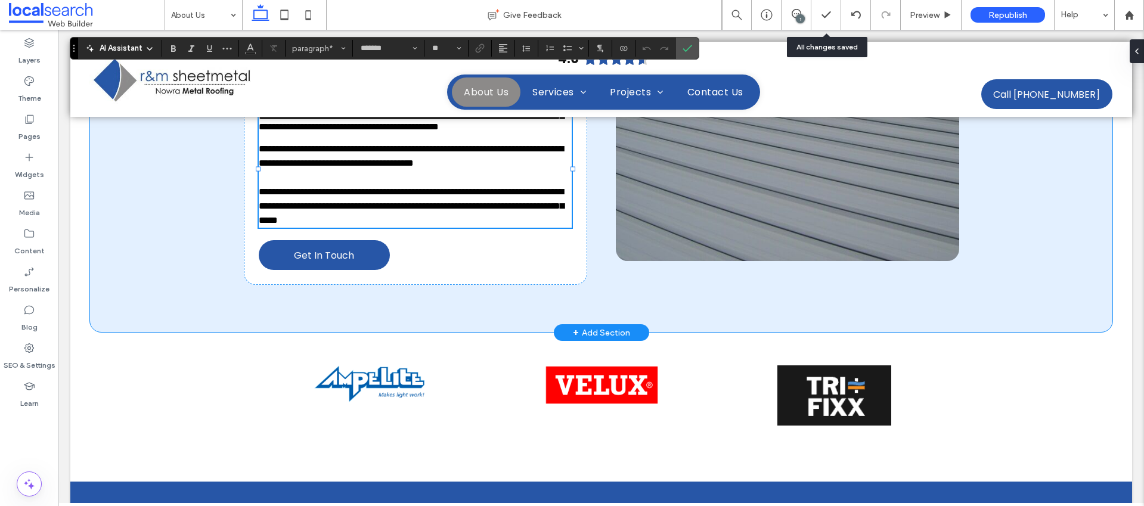
click at [1022, 333] on div "**********" at bounding box center [601, 96] width 1024 height 474
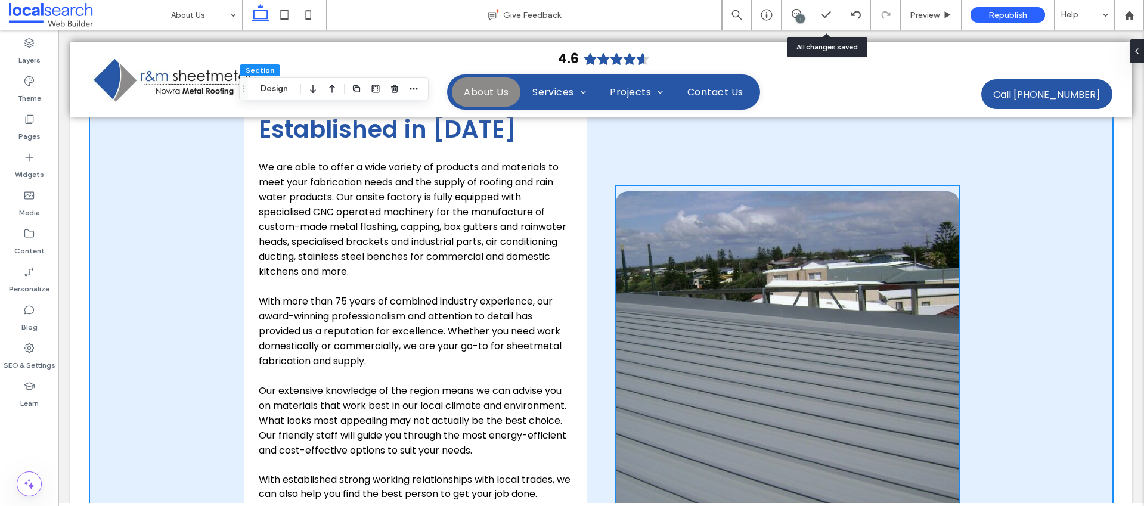
scroll to position [448, 0]
click at [800, 18] on div "1" at bounding box center [800, 18] width 9 height 9
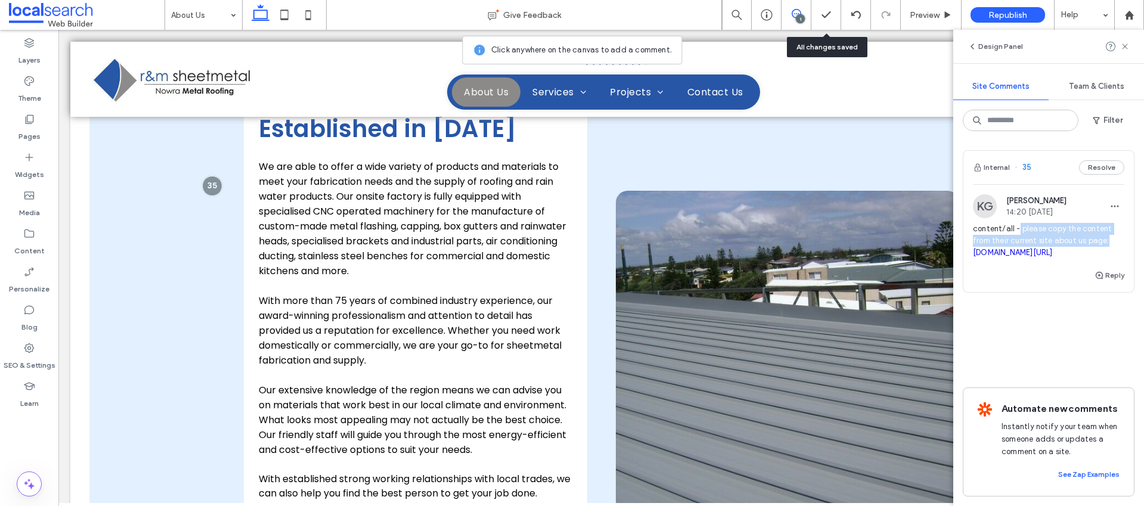
drag, startPoint x: 1113, startPoint y: 242, endPoint x: 1018, endPoint y: 230, distance: 95.5
click at [1018, 230] on span "content/all - please copy the content from their current site about us page: [D…" at bounding box center [1048, 241] width 151 height 36
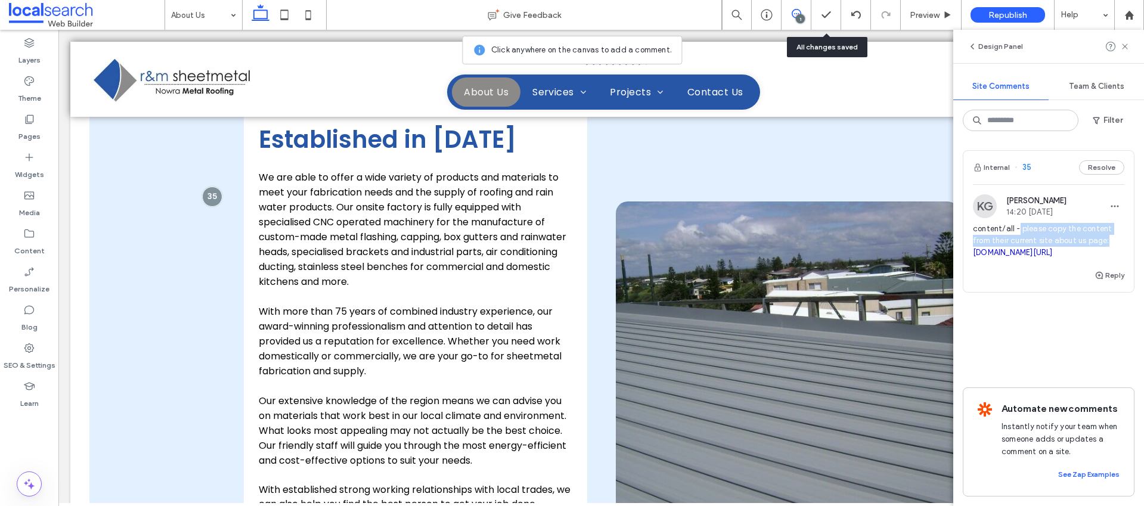
scroll to position [437, 0]
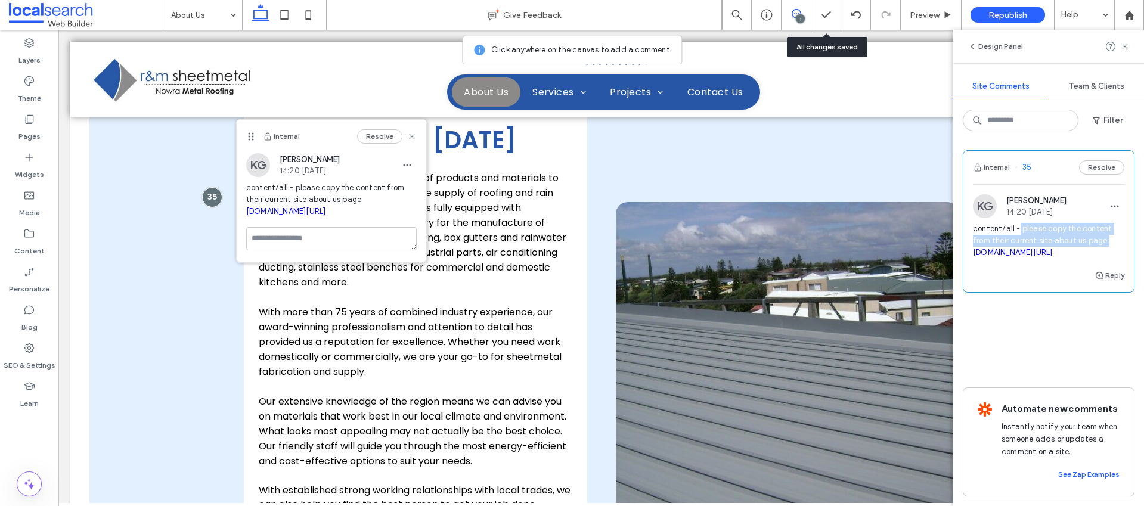
click at [1056, 231] on span "content/all - please copy the content from their current site about us page: [D…" at bounding box center [1048, 241] width 151 height 36
drag, startPoint x: 1049, startPoint y: 230, endPoint x: 1116, endPoint y: 242, distance: 68.4
click at [1116, 242] on span "content/all - please copy the content from their current site about us page: [D…" at bounding box center [1048, 241] width 151 height 36
drag, startPoint x: 1107, startPoint y: 240, endPoint x: 1048, endPoint y: 230, distance: 59.8
click at [1048, 230] on span "content/all - please copy the content from their current site about us page: [D…" at bounding box center [1048, 241] width 151 height 36
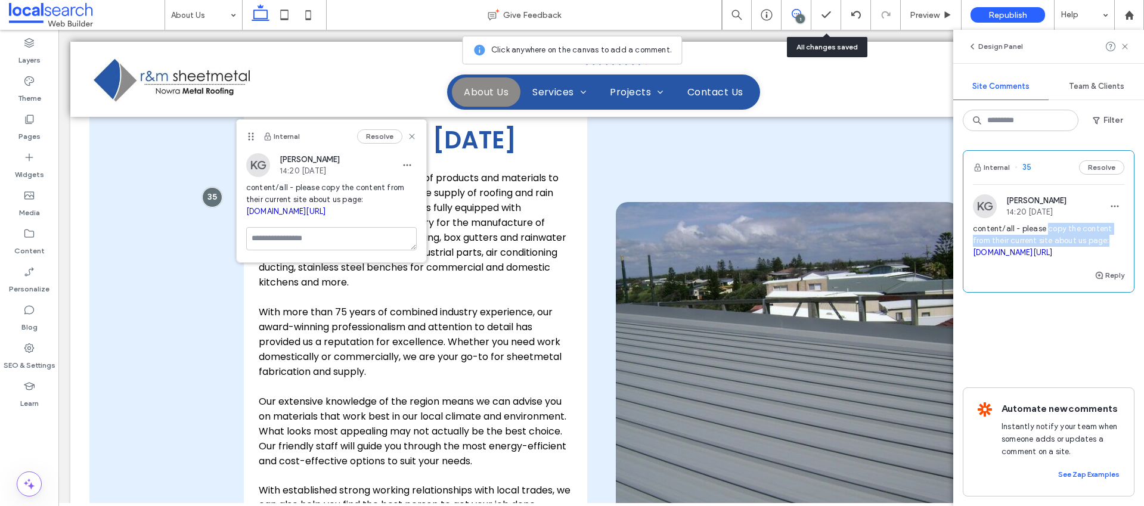
copy span "copy the content from their current site about us page:"
drag, startPoint x: 413, startPoint y: 135, endPoint x: 325, endPoint y: 119, distance: 89.8
click at [413, 135] on use at bounding box center [411, 136] width 5 height 5
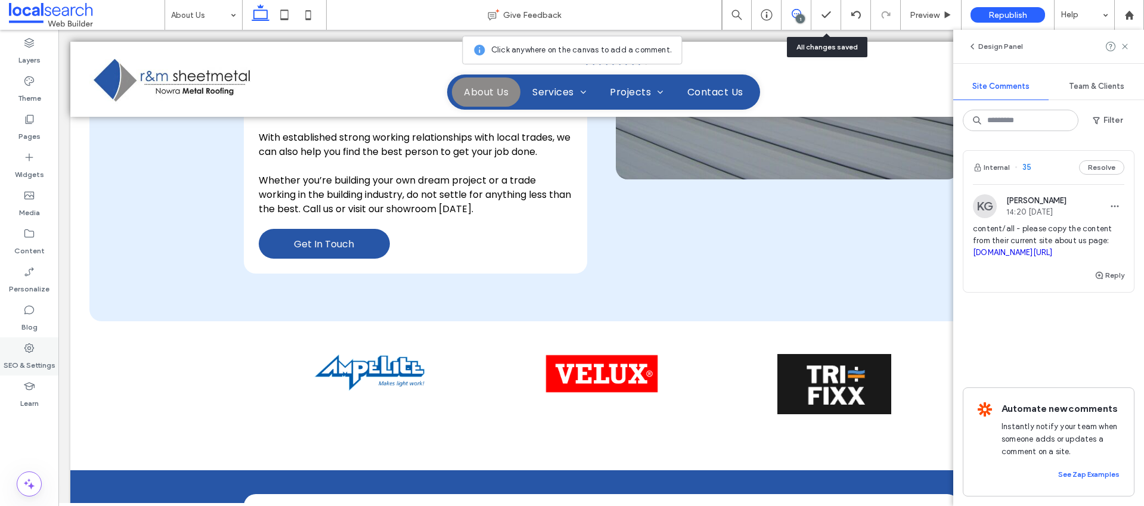
scroll to position [1021, 0]
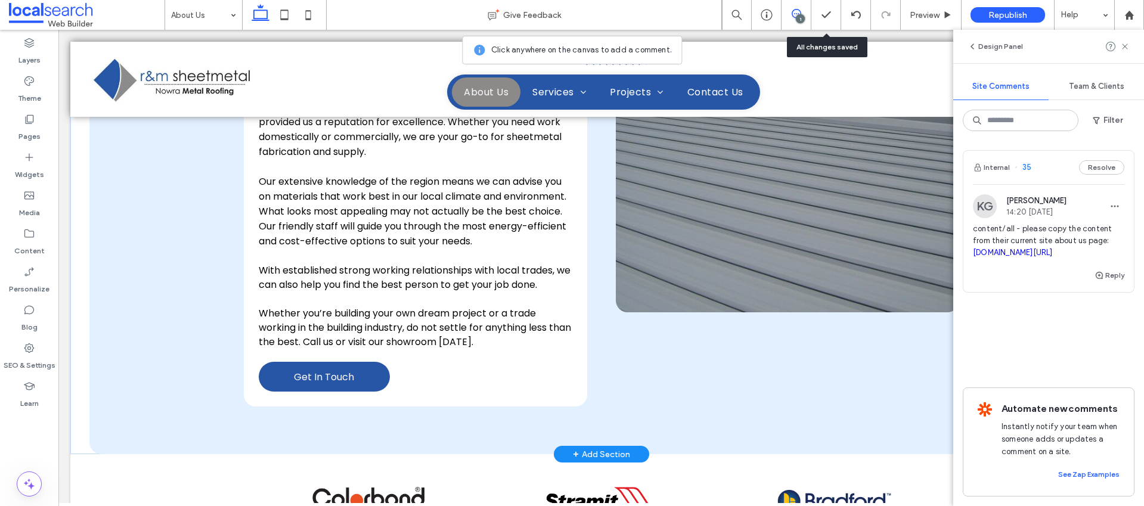
click at [437, 274] on span "With established strong working relationships with local trades, we can also he…" at bounding box center [415, 306] width 312 height 85
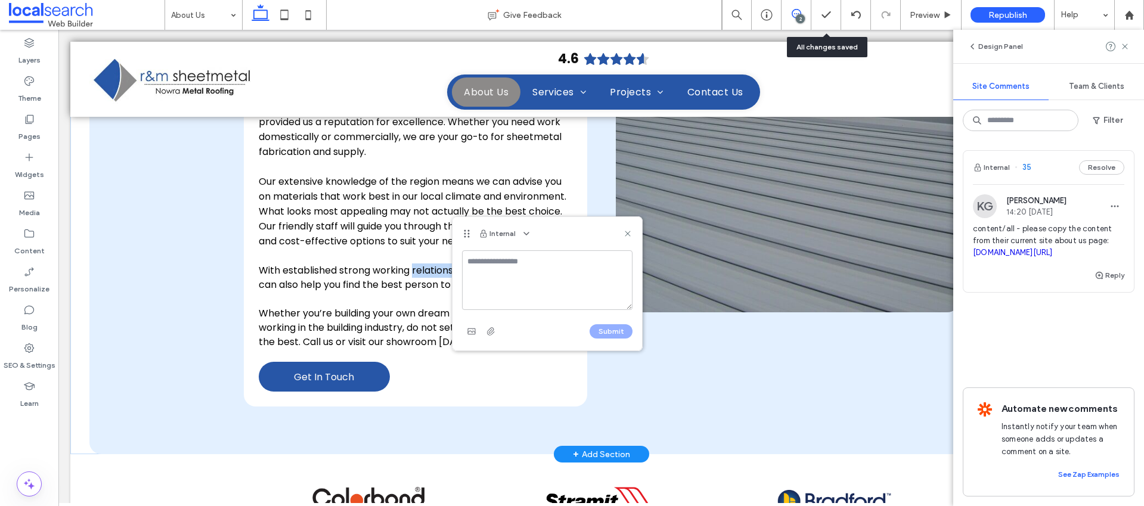
click at [437, 274] on div "We are able to offer a wide variety of products and materials to meet your fabr…" at bounding box center [416, 150] width 314 height 399
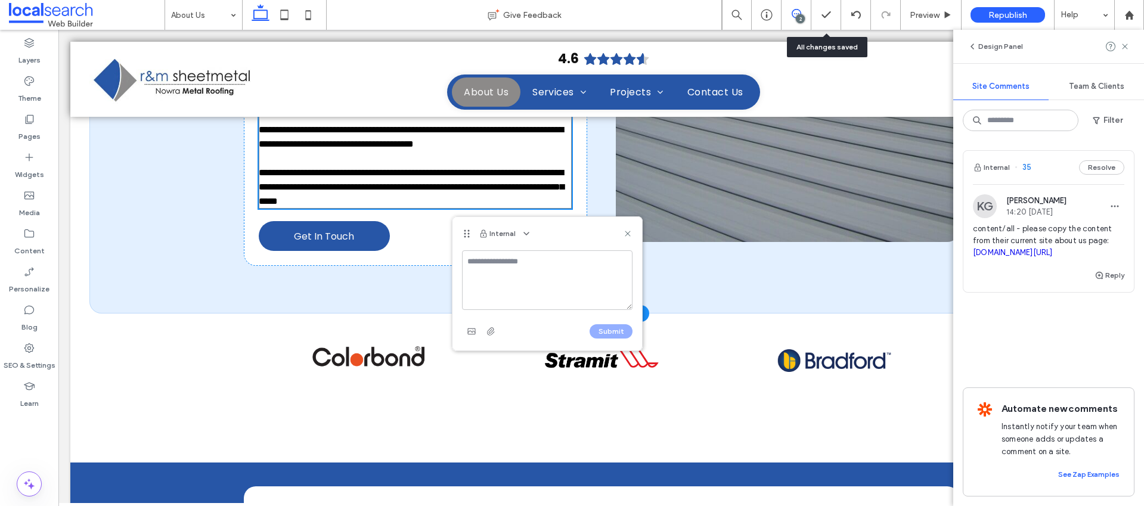
scroll to position [541, 0]
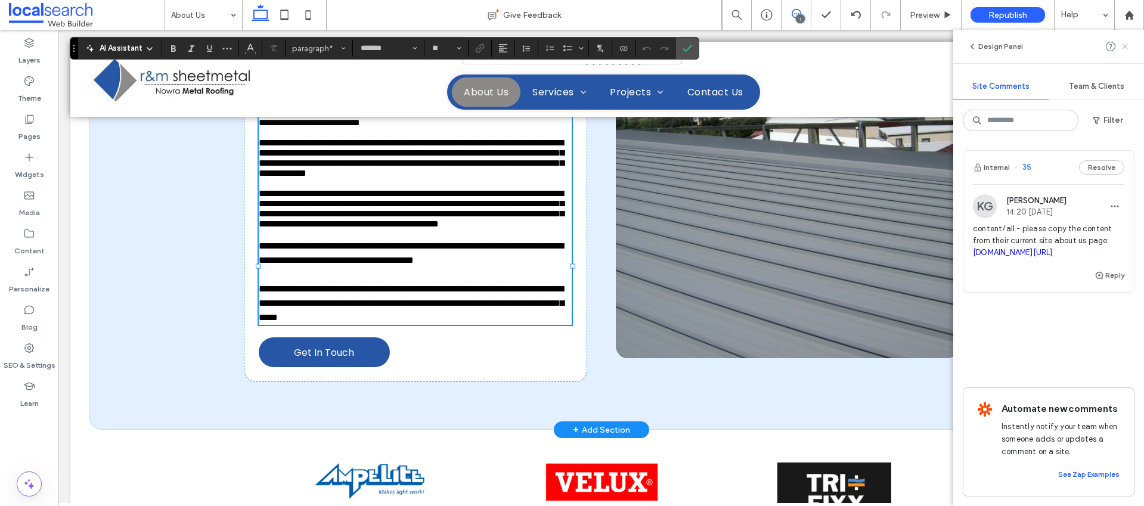
click at [1121, 45] on icon at bounding box center [1126, 47] width 10 height 10
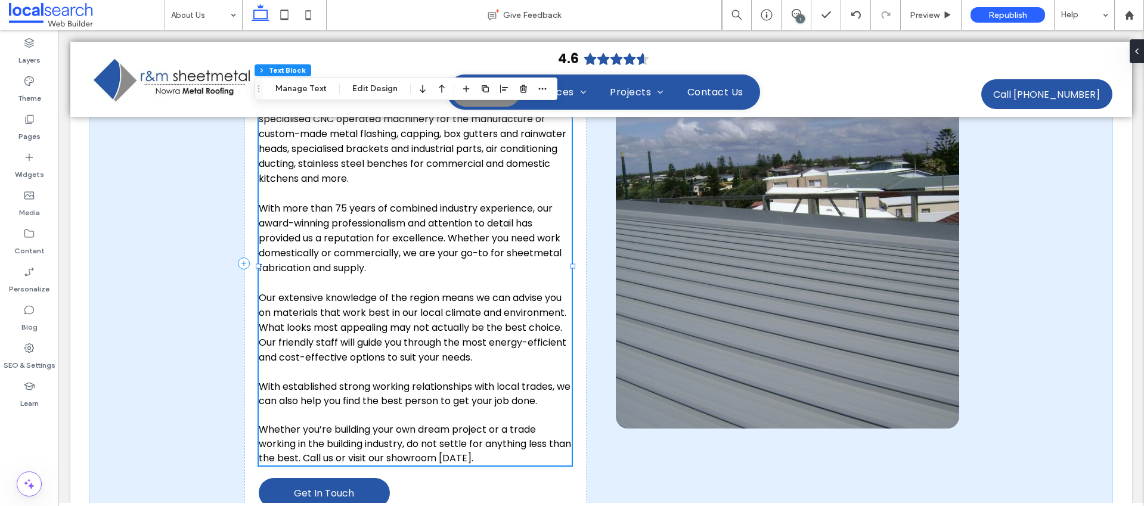
click at [447, 277] on p at bounding box center [416, 283] width 314 height 15
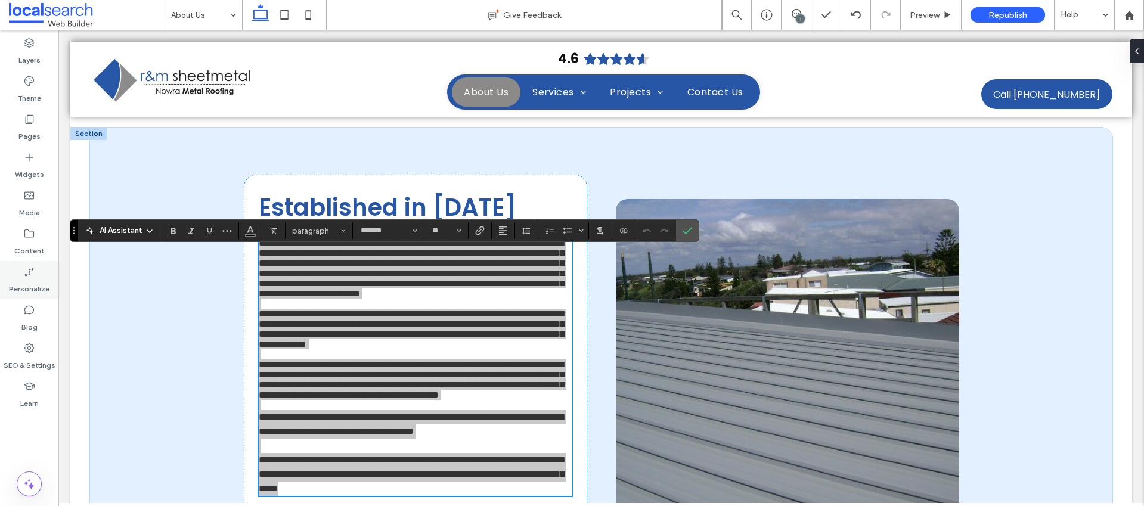
scroll to position [370, 0]
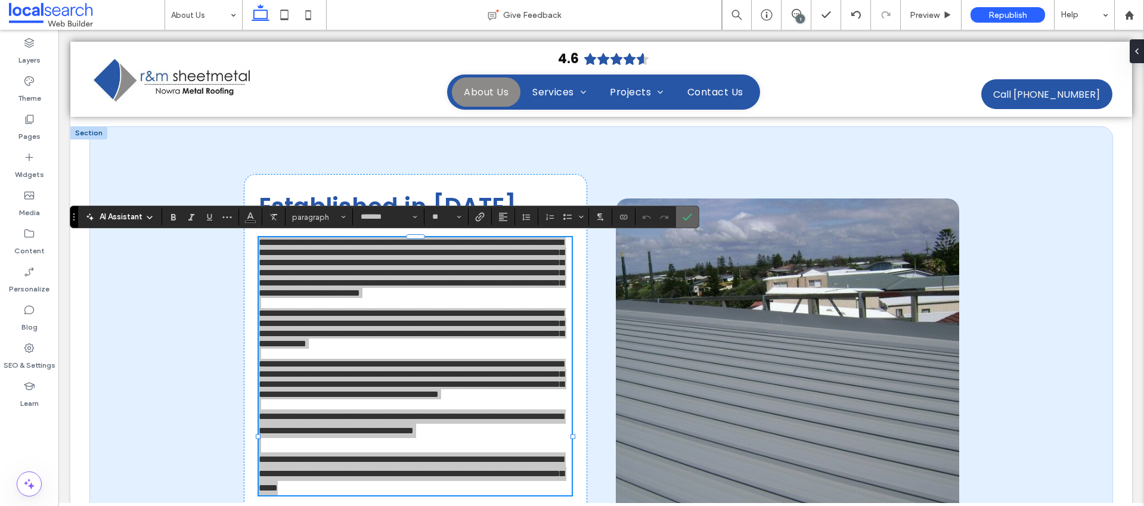
click at [695, 215] on label "Confirm" at bounding box center [688, 216] width 18 height 21
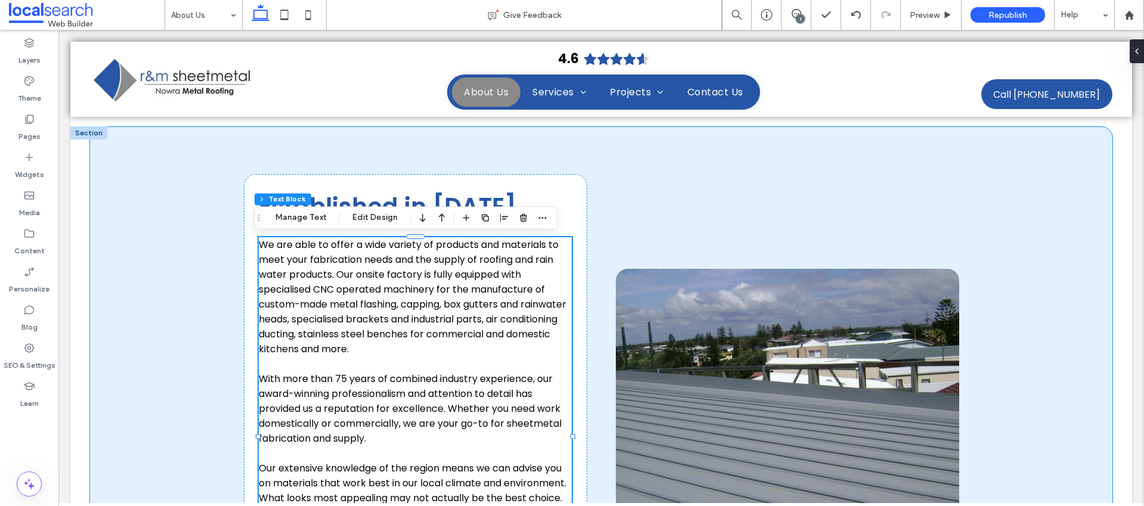
click at [594, 160] on div "Established in [DATE] We are able to offer a wide variety of products and mater…" at bounding box center [602, 433] width 716 height 615
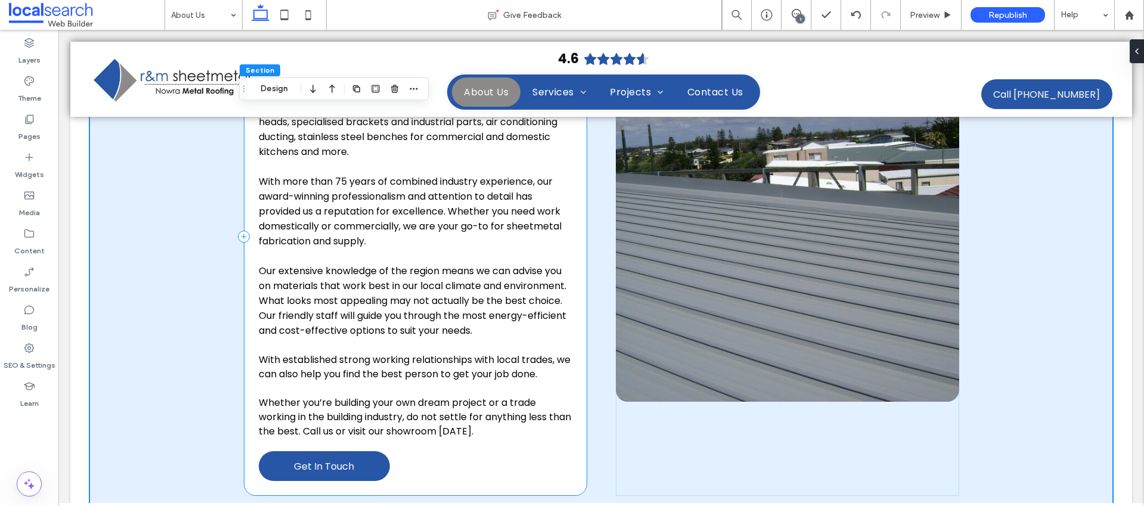
scroll to position [573, 0]
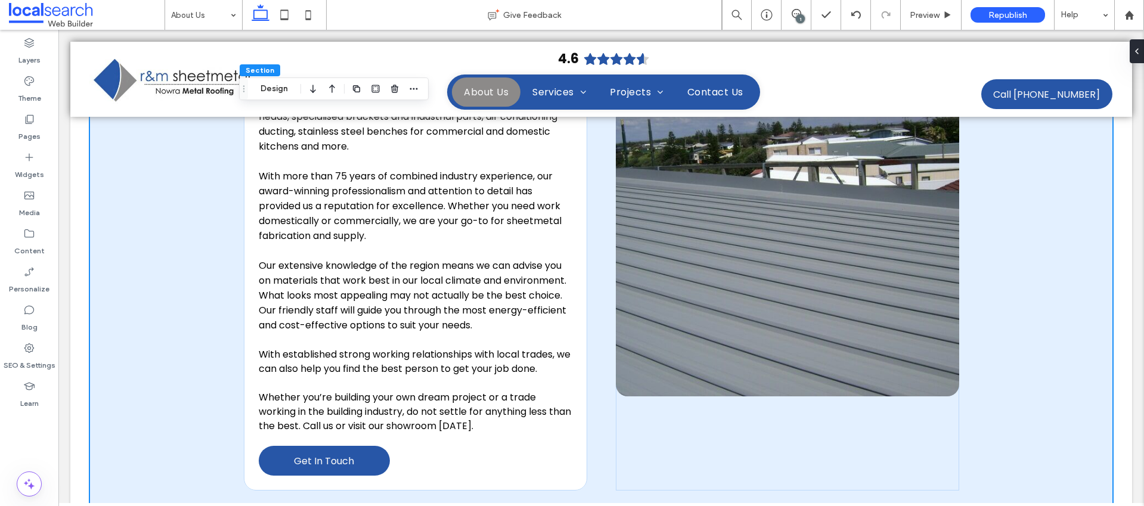
click at [802, 16] on div "1" at bounding box center [800, 18] width 9 height 9
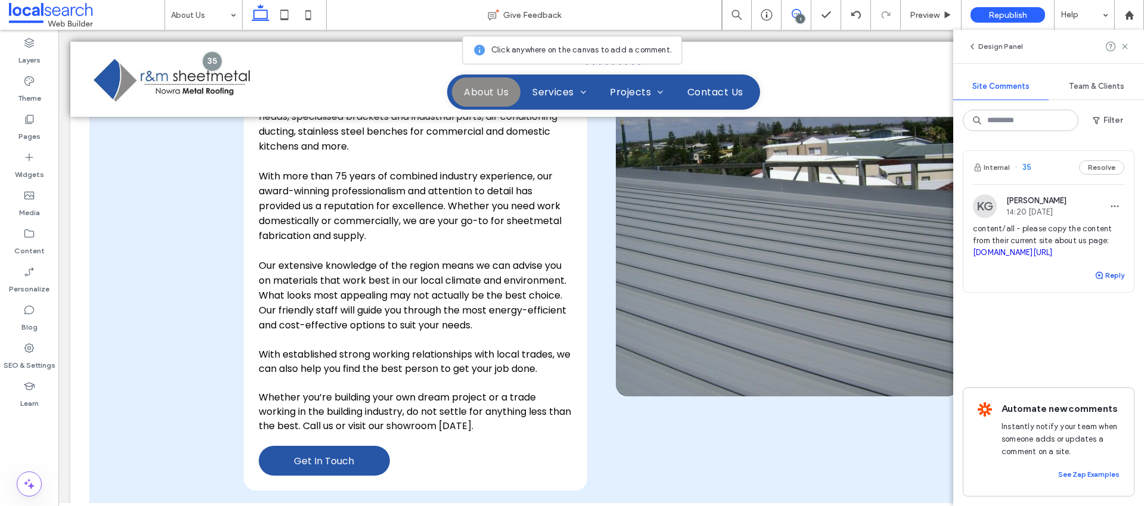
click at [1113, 283] on button "Reply" at bounding box center [1110, 275] width 30 height 14
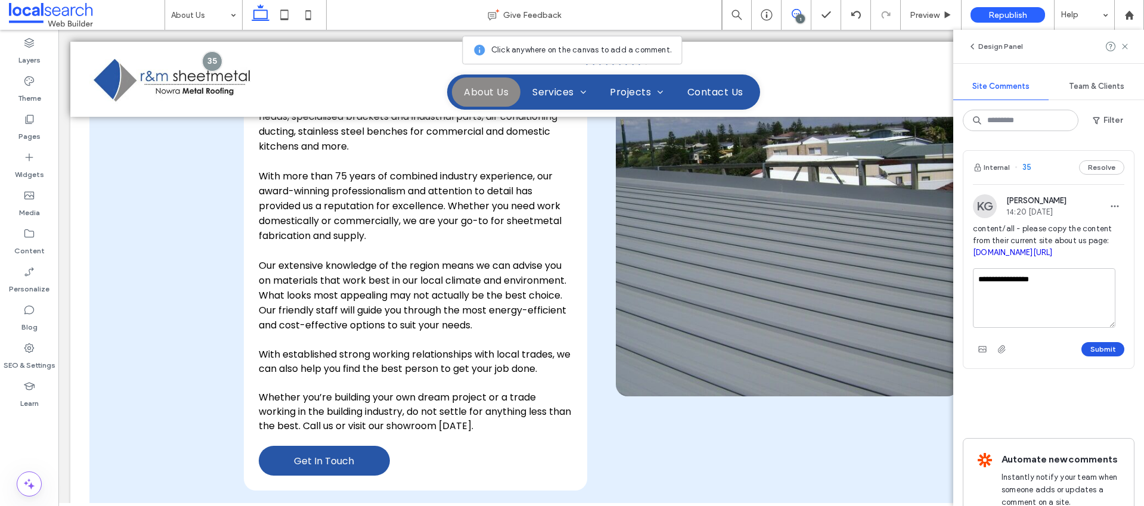
type textarea "**********"
click at [1106, 357] on button "Submit" at bounding box center [1103, 349] width 43 height 14
